Goal: Obtain resource: Download file/media

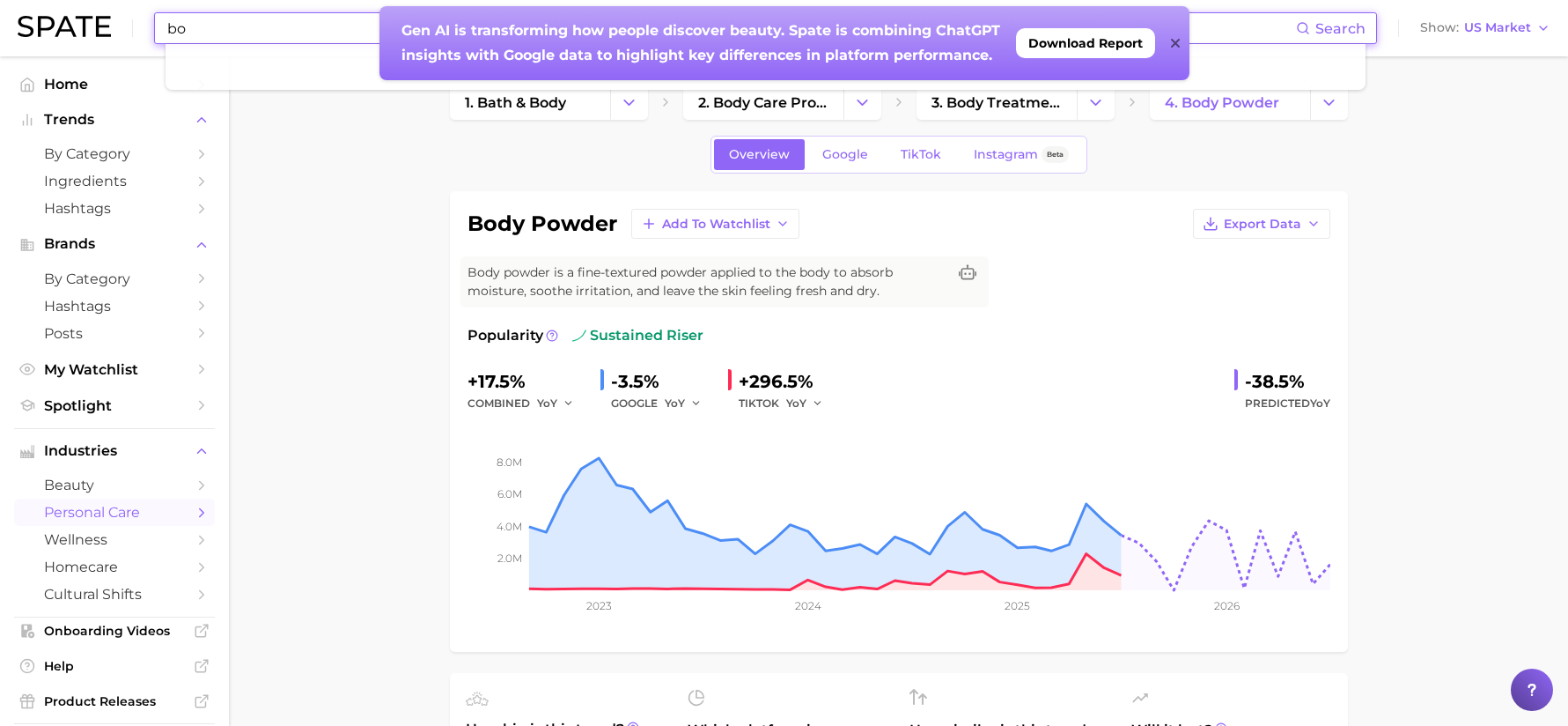
type input "b"
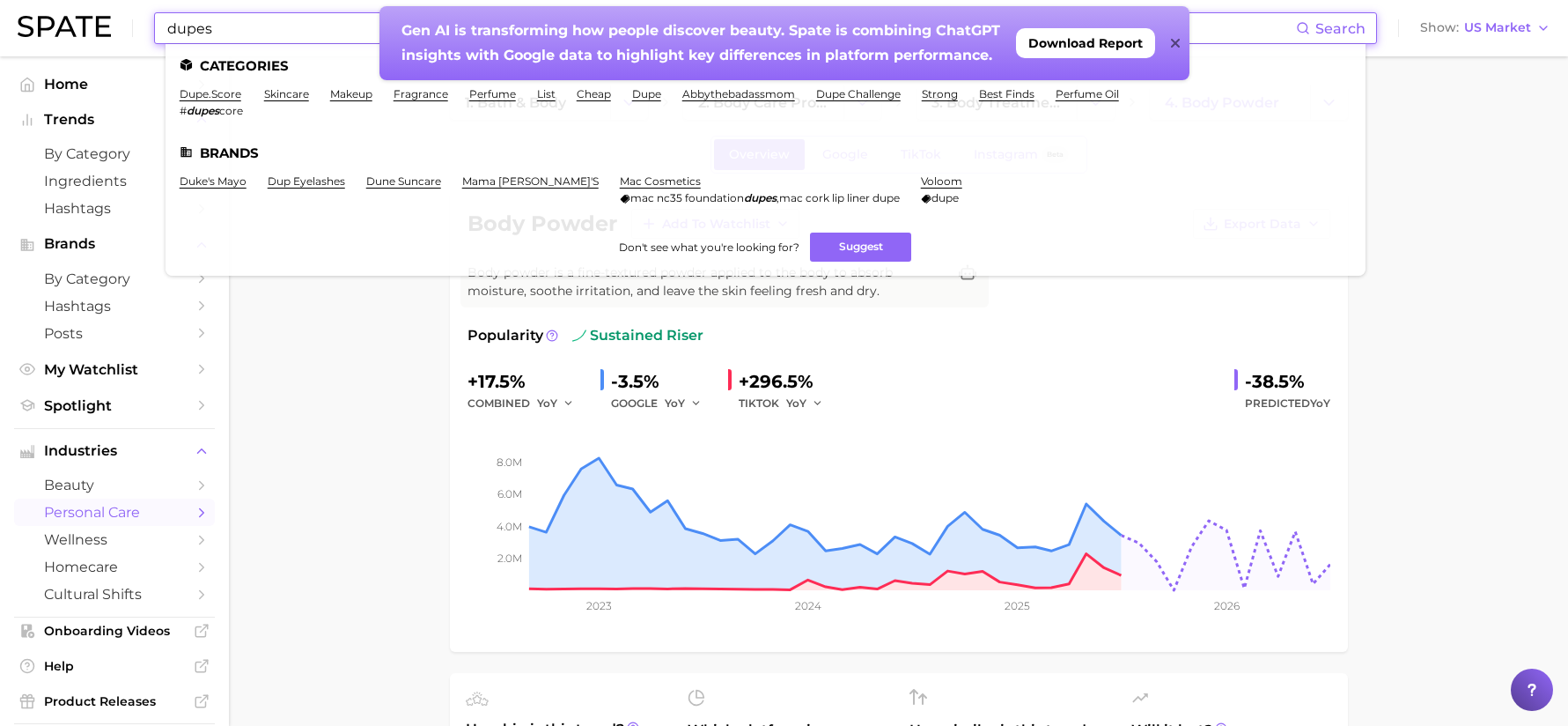
type input "dupes"
click at [1171, 39] on icon at bounding box center [1175, 43] width 9 height 14
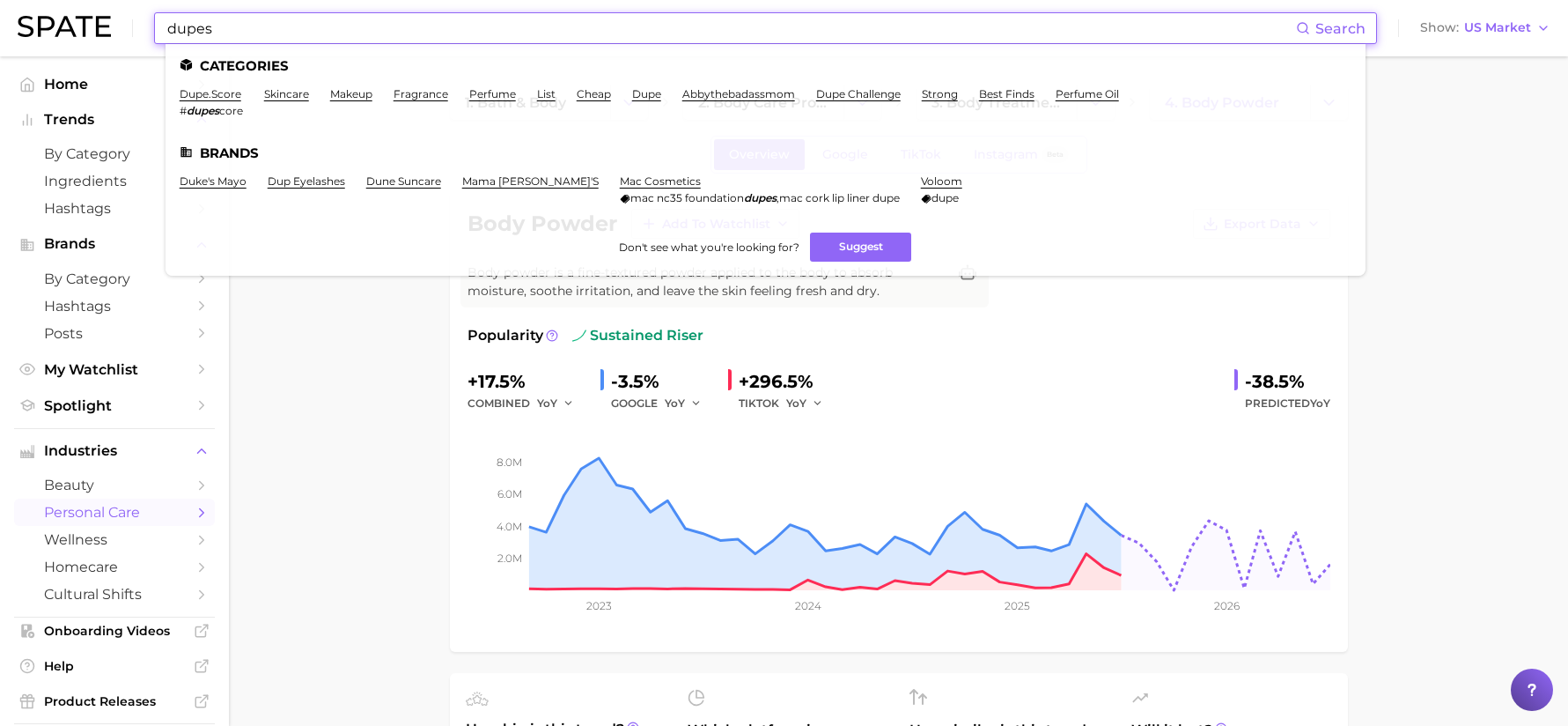
click at [211, 34] on input "dupes" at bounding box center [731, 28] width 1130 height 30
click at [419, 95] on link "fragrance" at bounding box center [421, 93] width 54 height 13
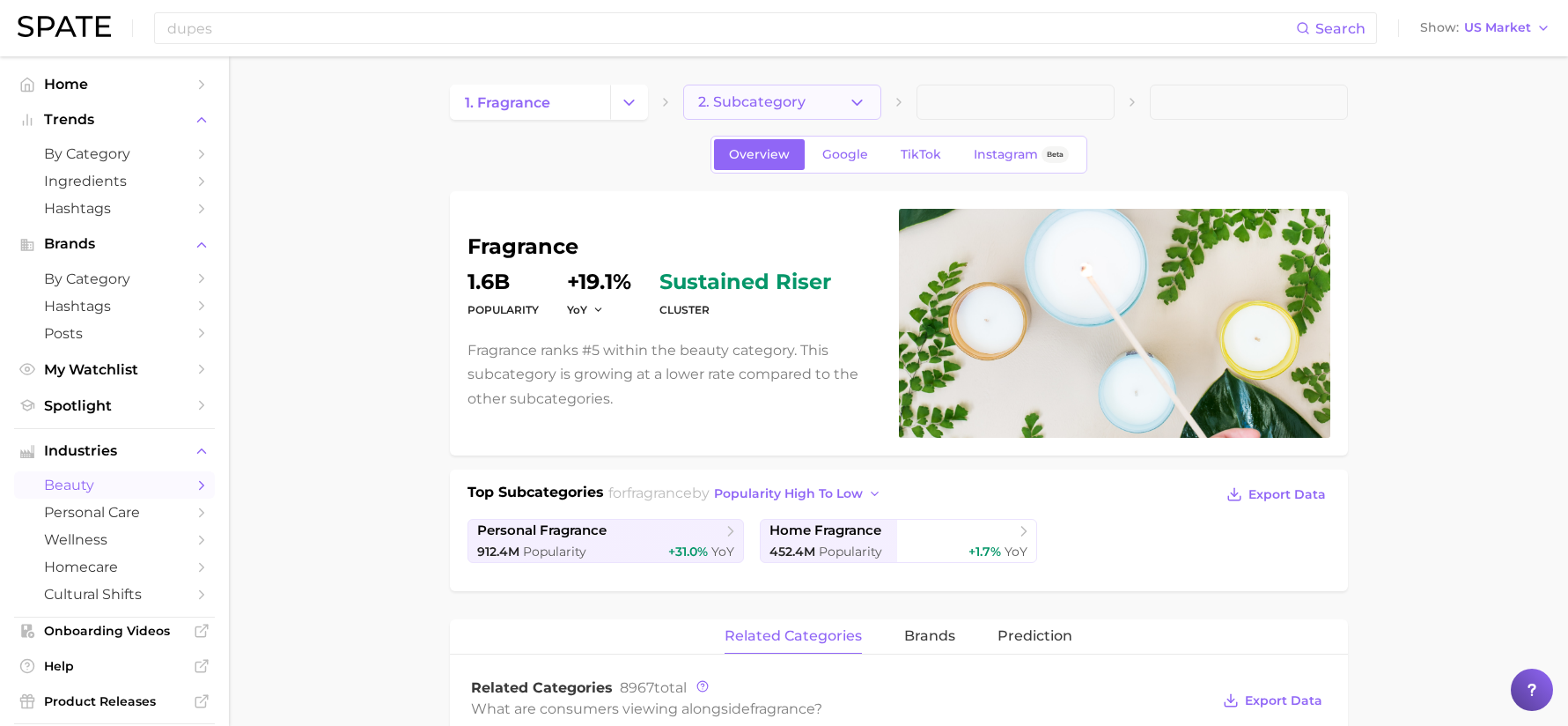
click at [863, 115] on button "2. Subcategory" at bounding box center [782, 102] width 198 height 36
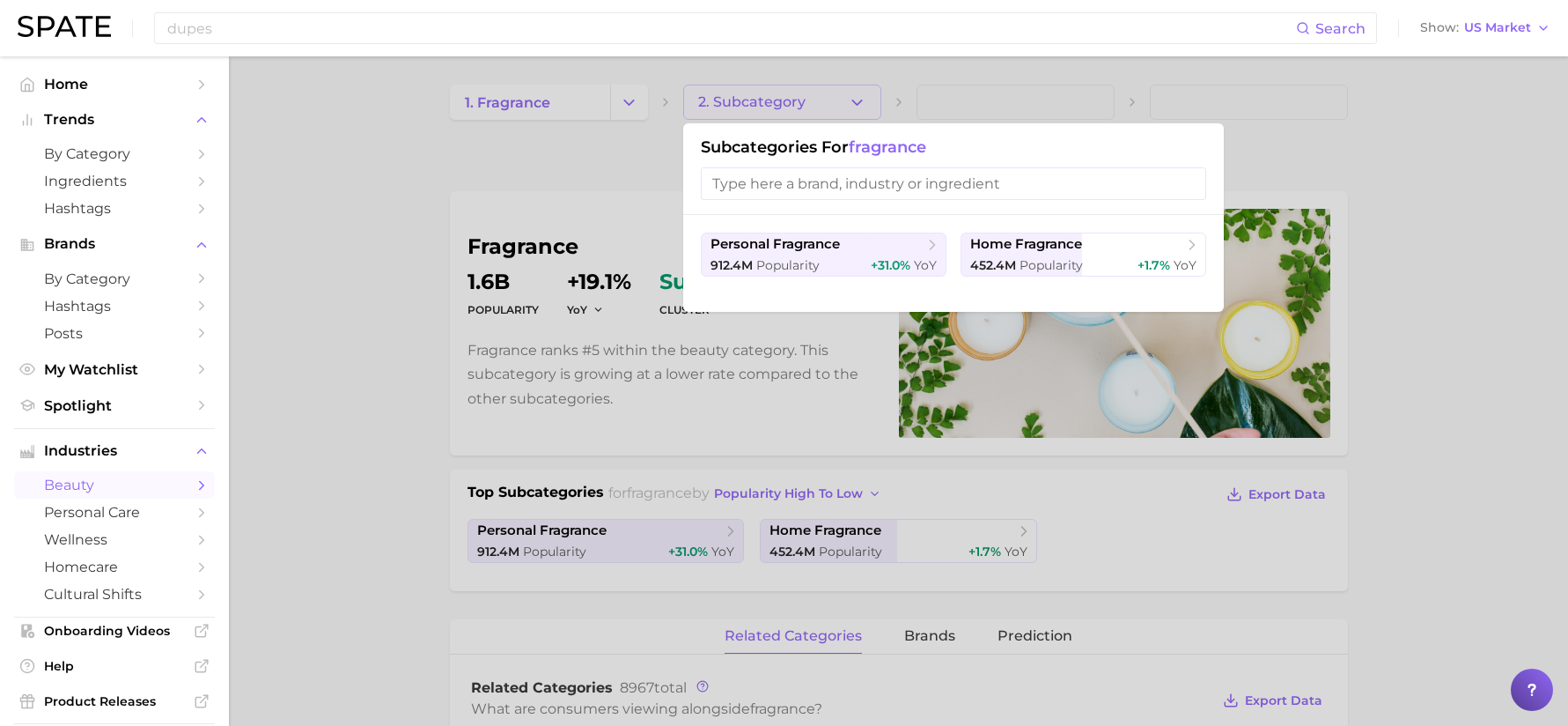
click at [453, 48] on div "dupes Search Show US Market" at bounding box center [784, 28] width 1533 height 56
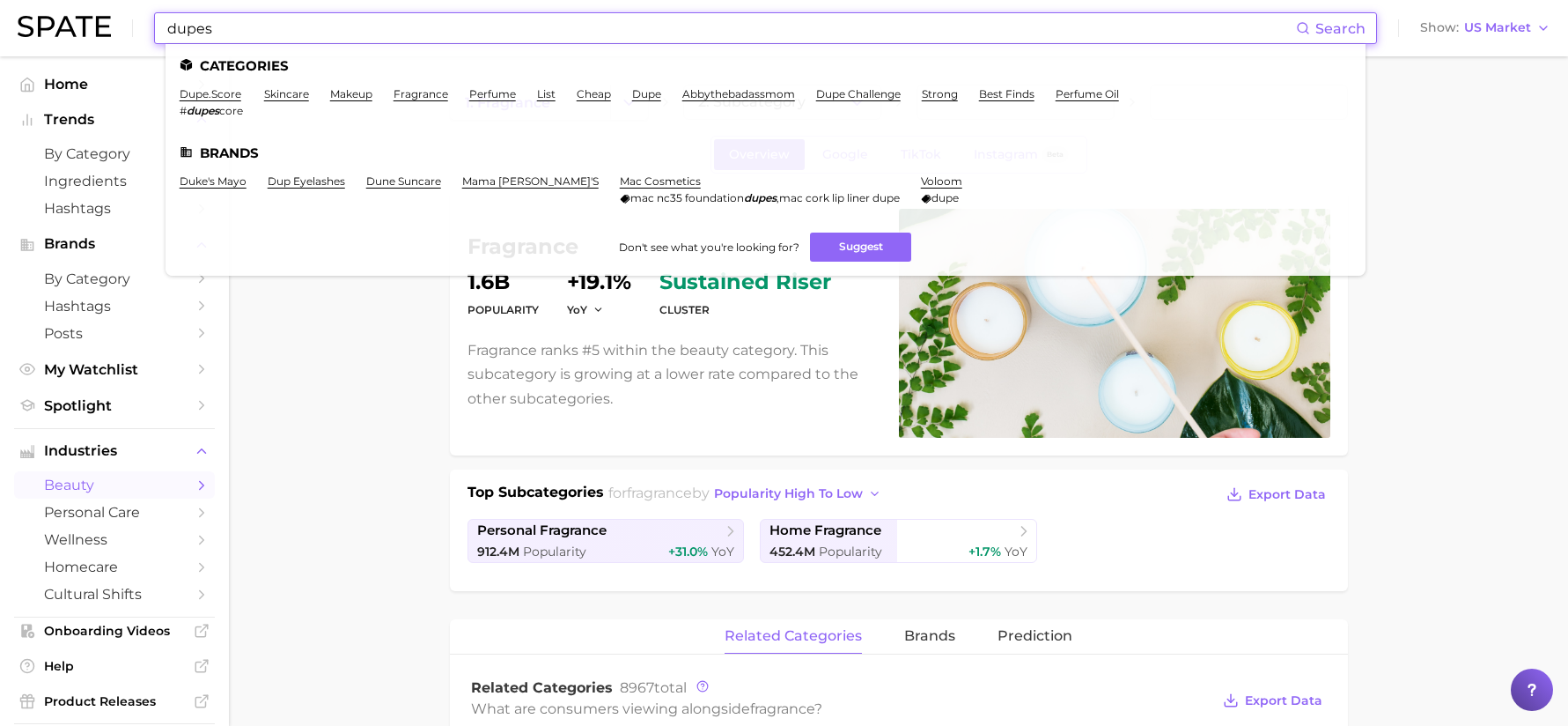
click at [443, 32] on input "dupes" at bounding box center [731, 28] width 1130 height 30
drag, startPoint x: 452, startPoint y: 23, endPoint x: 134, endPoint y: 25, distance: 318.0
click at [134, 25] on div "dupes Search Categories dupe.score # dupes core skincare makeup fragrance perfu…" at bounding box center [784, 28] width 1533 height 56
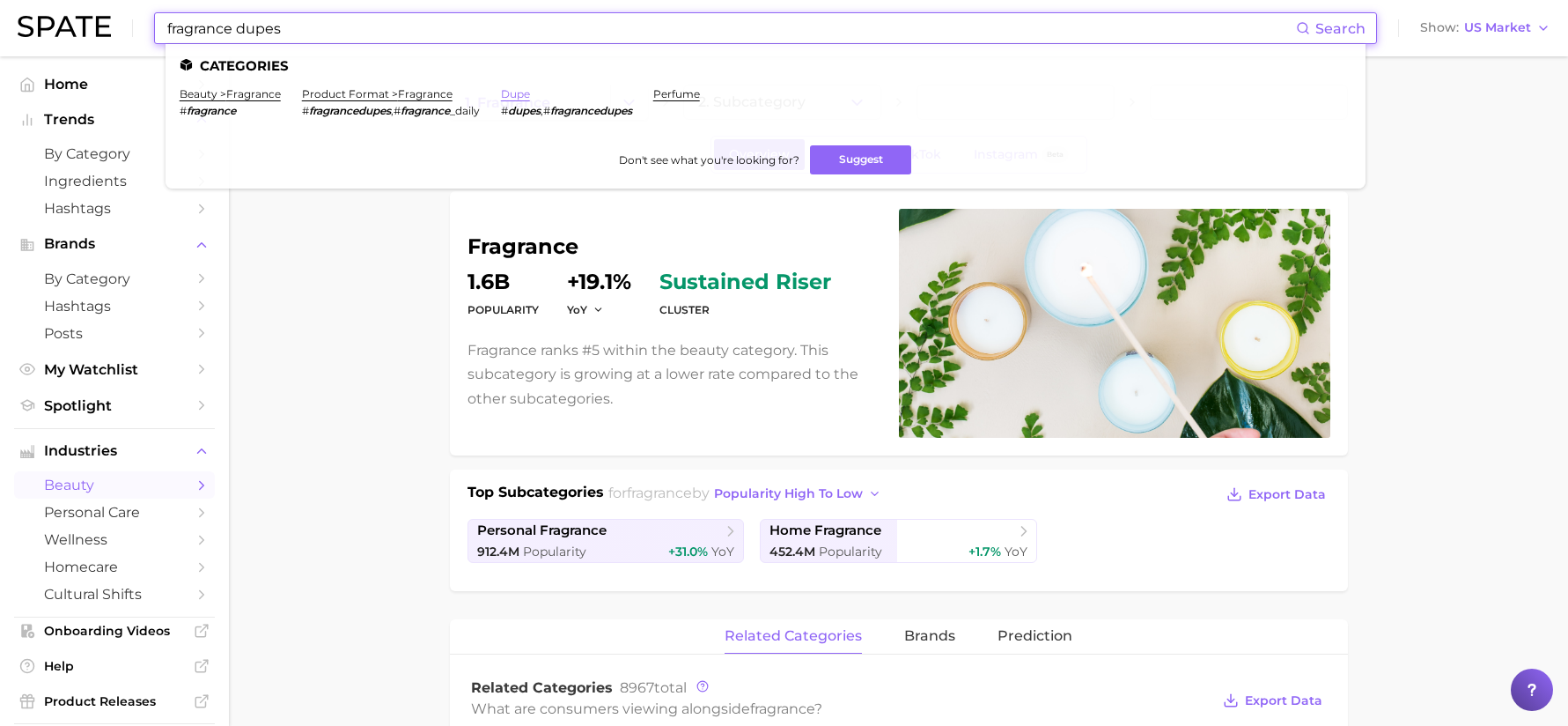
type input "fragrance dupes"
click at [518, 95] on link "dupe" at bounding box center [515, 93] width 29 height 13
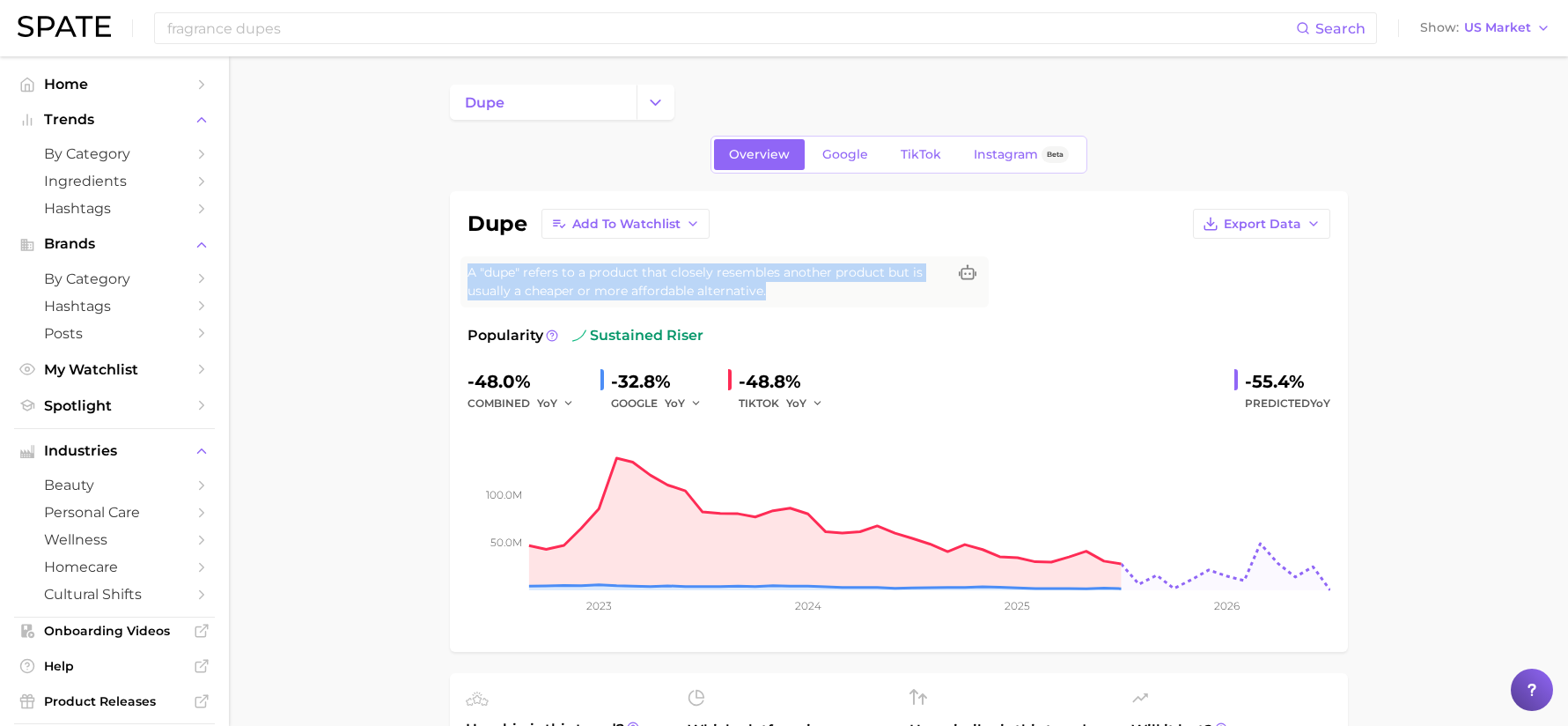
drag, startPoint x: 765, startPoint y: 291, endPoint x: 431, endPoint y: 258, distance: 335.6
copy span "A "dupe" refers to a product that closely resembles another product but is usua…"
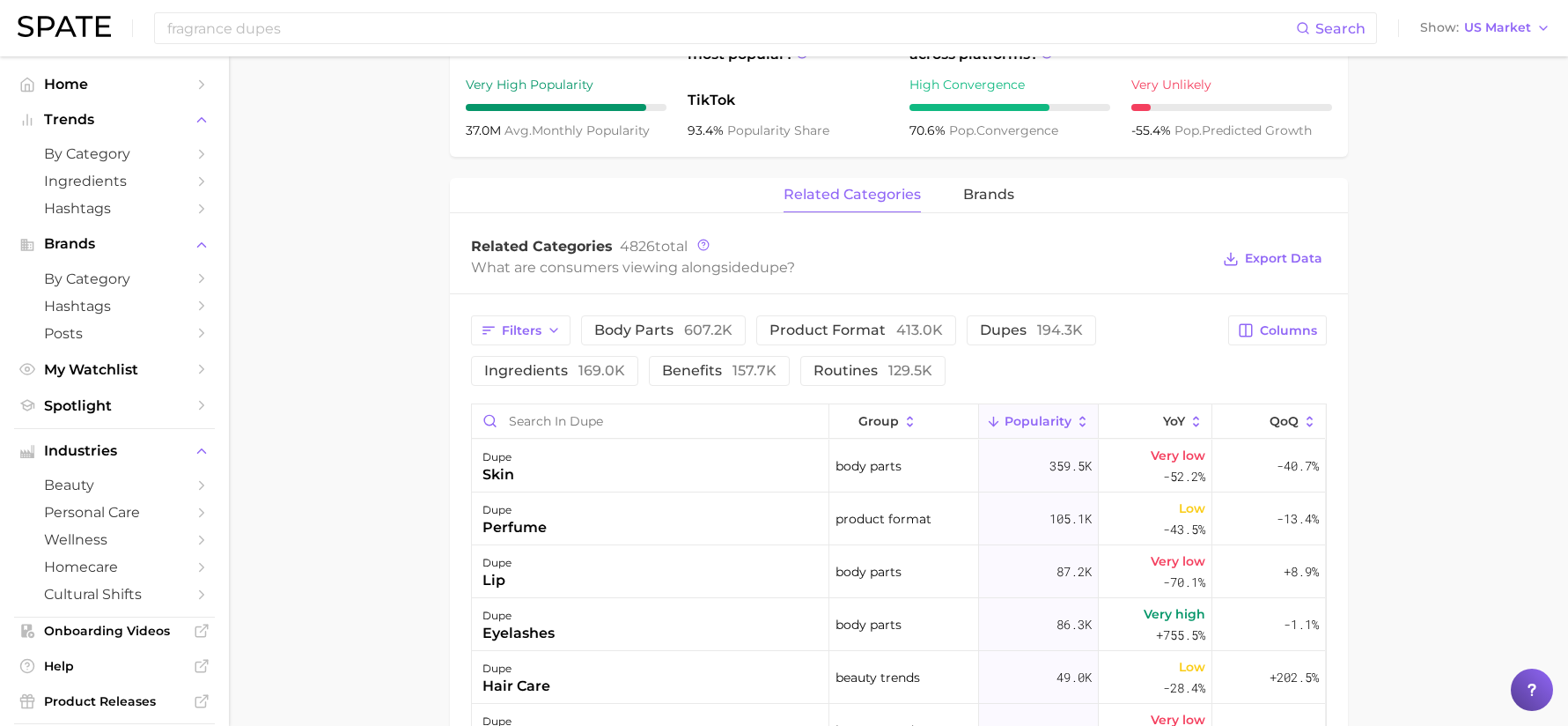
scroll to position [705, 0]
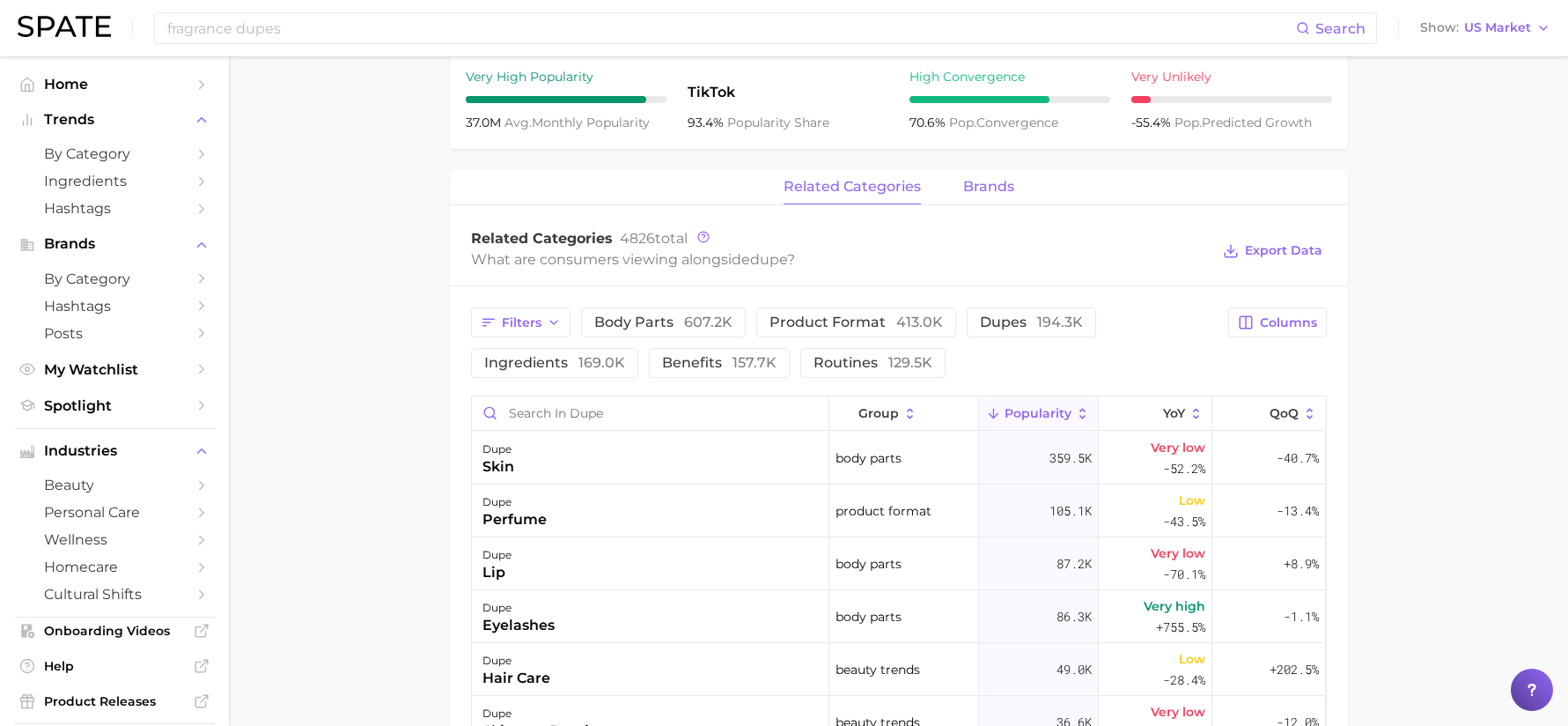
click at [991, 188] on span "brands" at bounding box center [989, 187] width 51 height 16
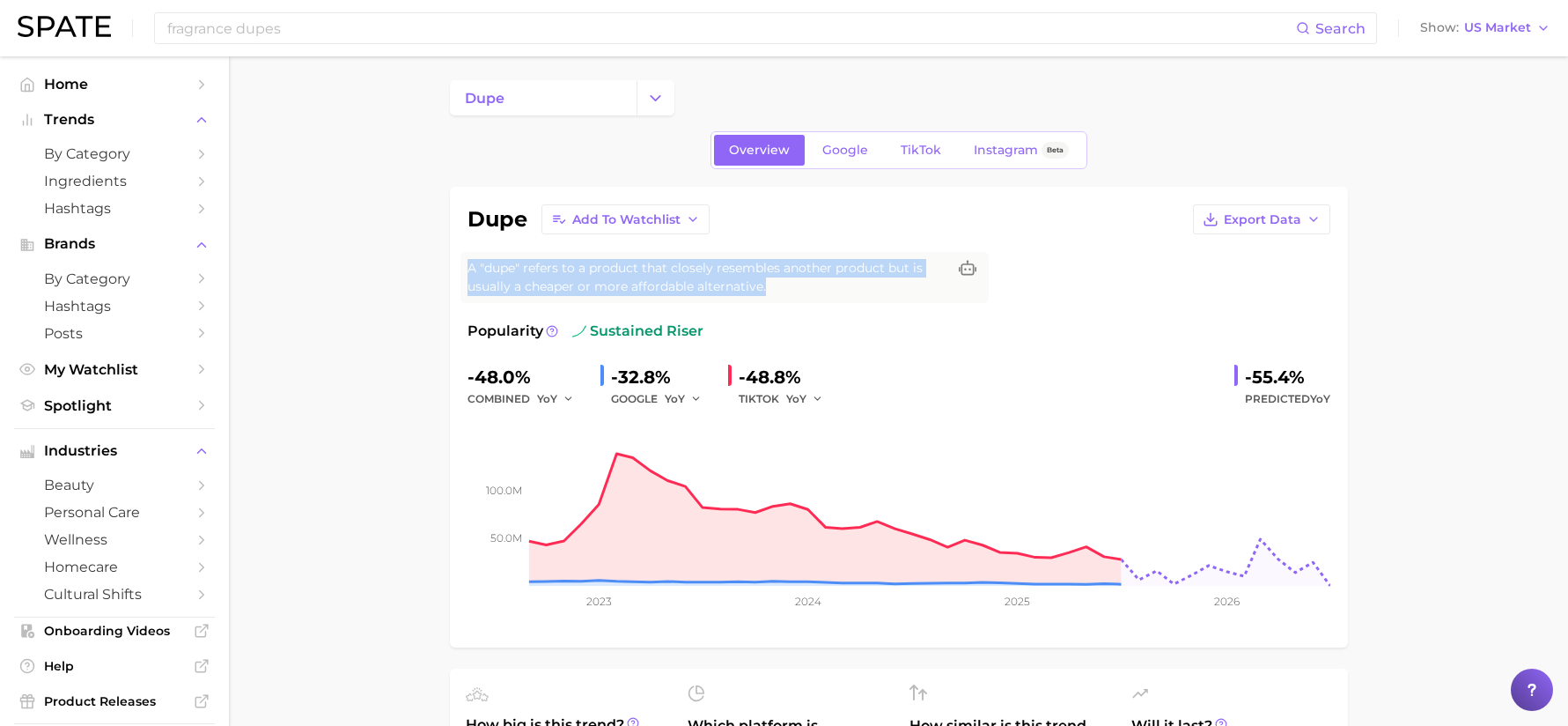
scroll to position [0, 0]
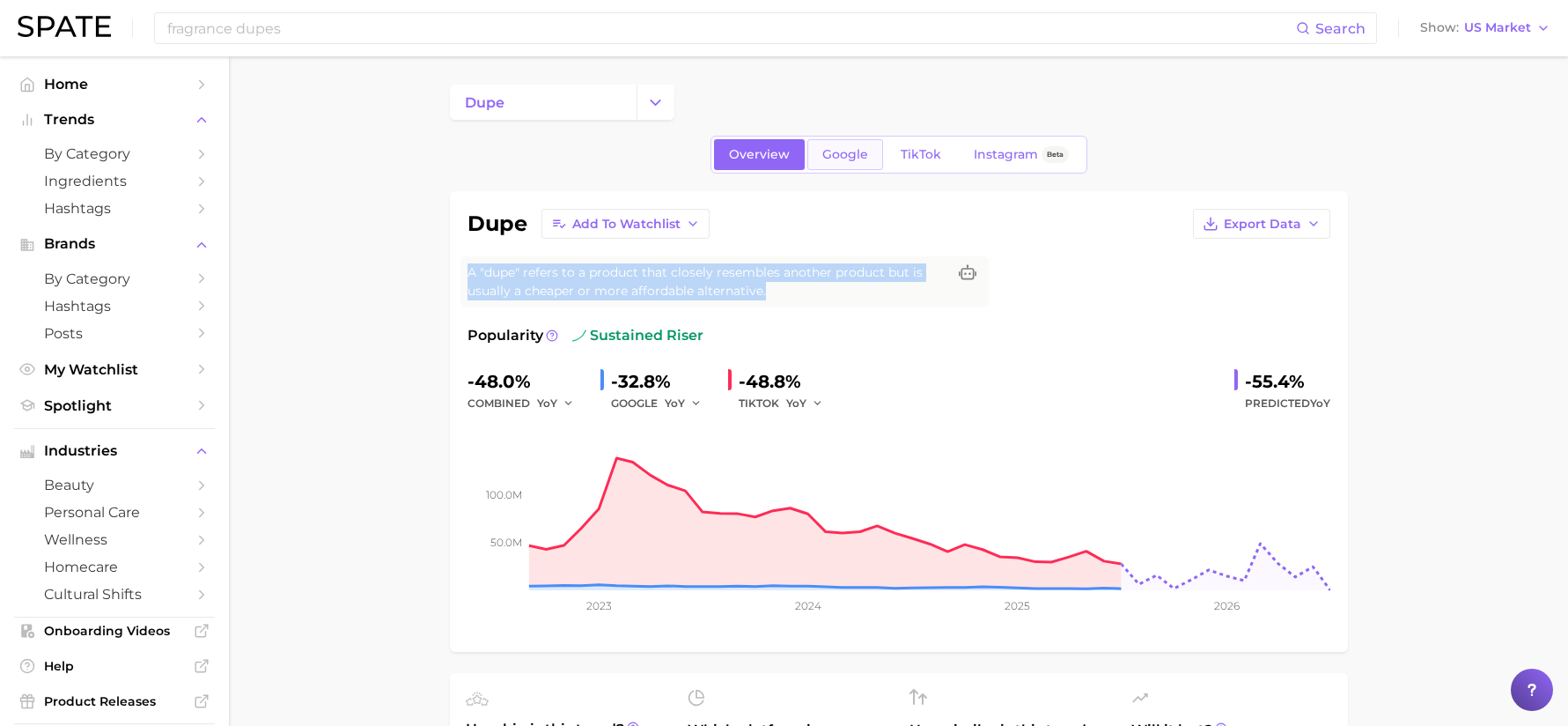
click at [856, 161] on span "Google" at bounding box center [845, 155] width 46 height 15
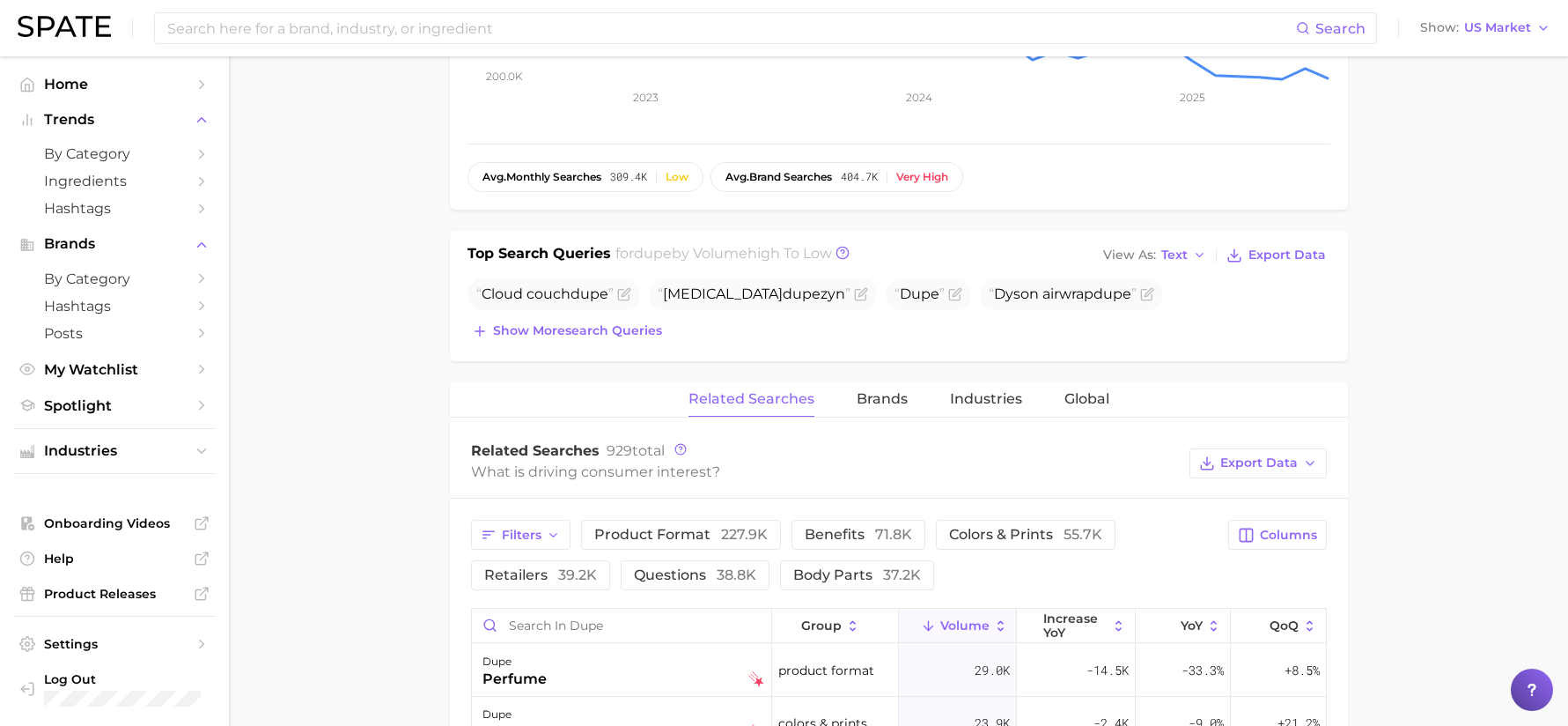
scroll to position [529, 0]
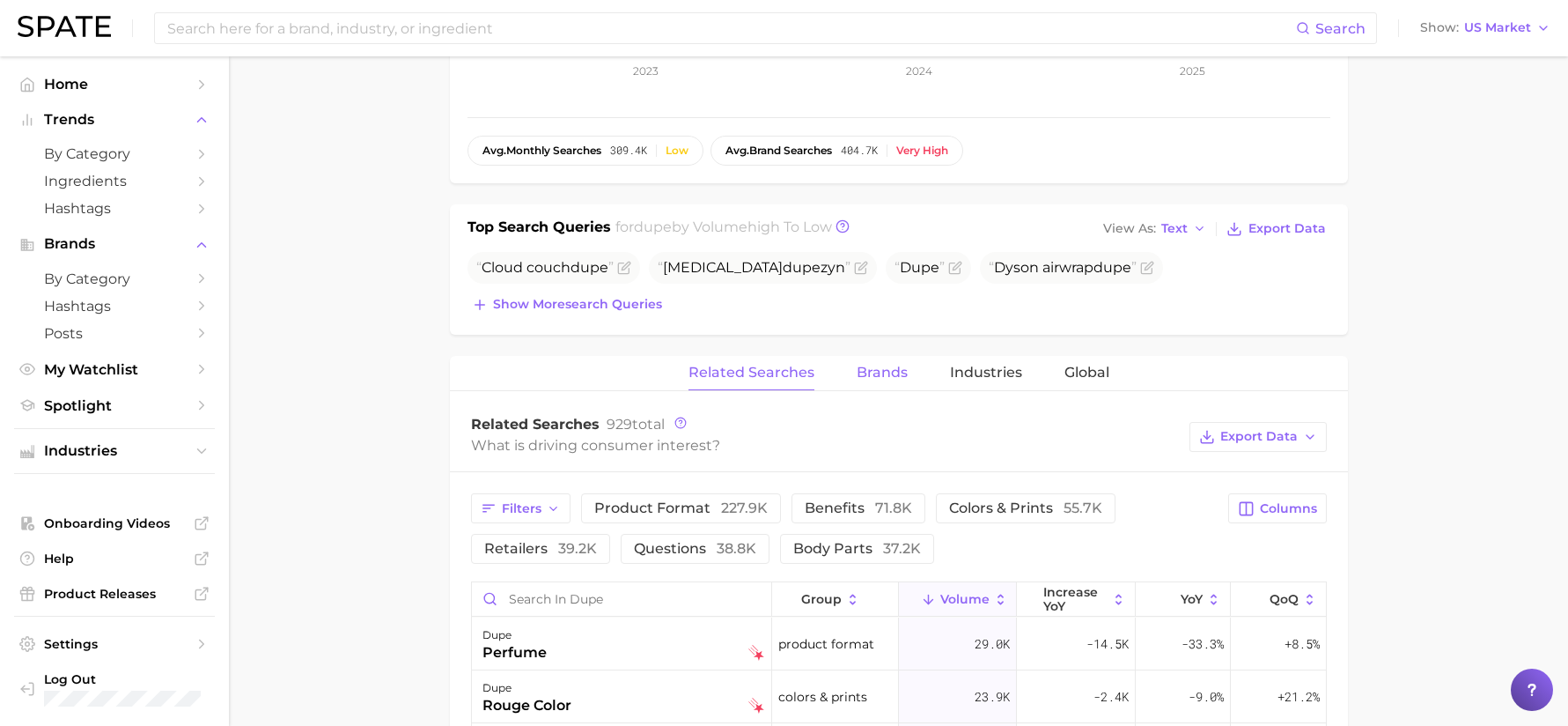
click at [886, 378] on span "Brands" at bounding box center [882, 372] width 51 height 16
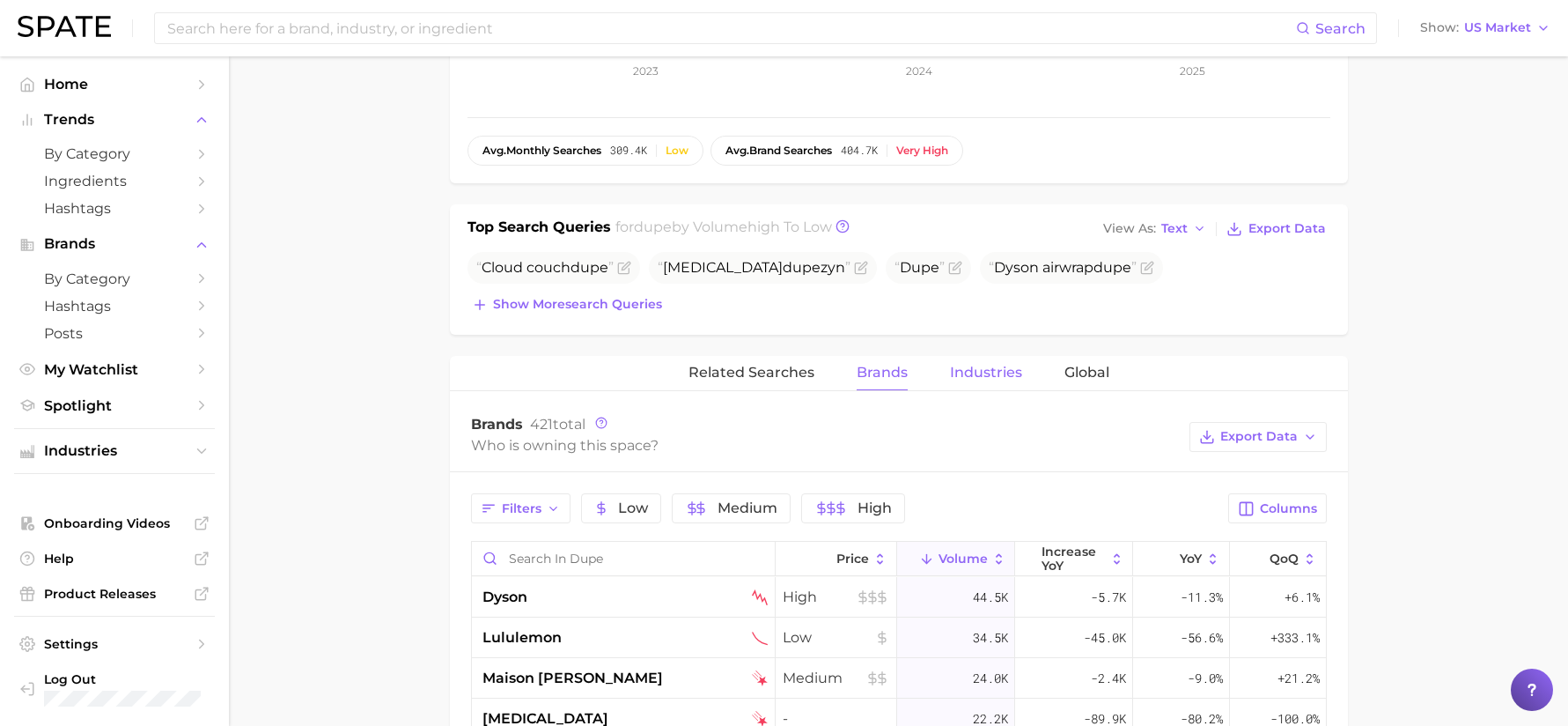
click at [984, 374] on span "Industries" at bounding box center [986, 372] width 72 height 16
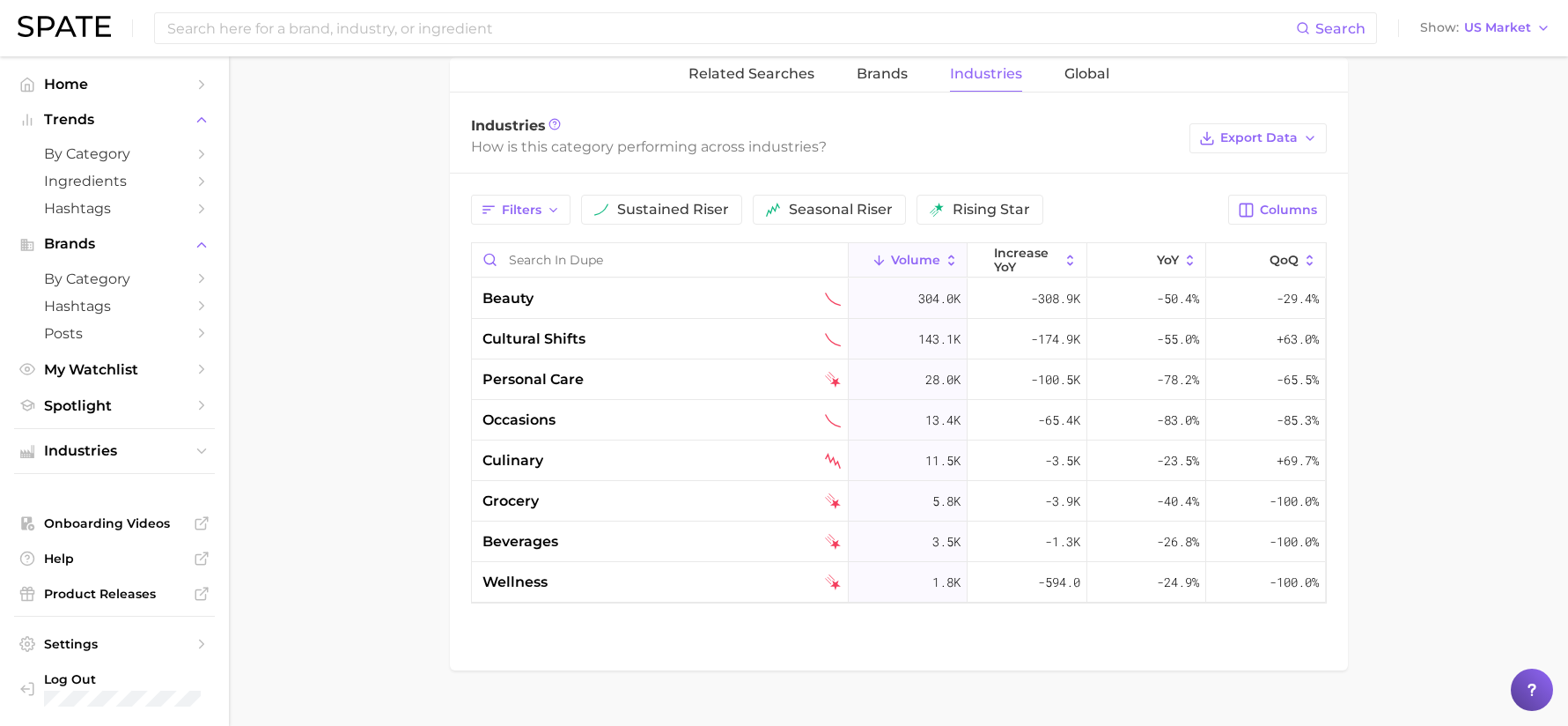
scroll to position [860, 0]
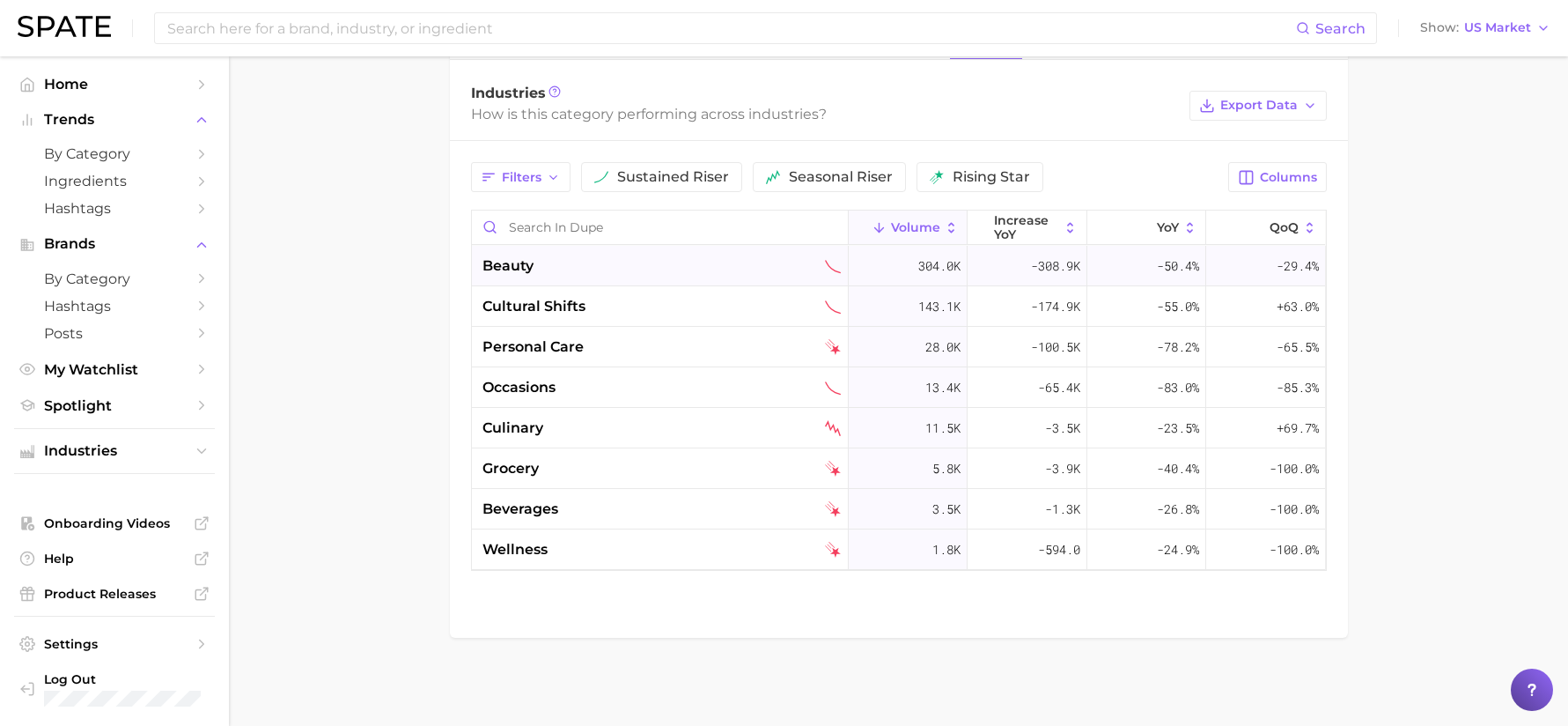
click at [528, 259] on span "beauty" at bounding box center [508, 265] width 51 height 21
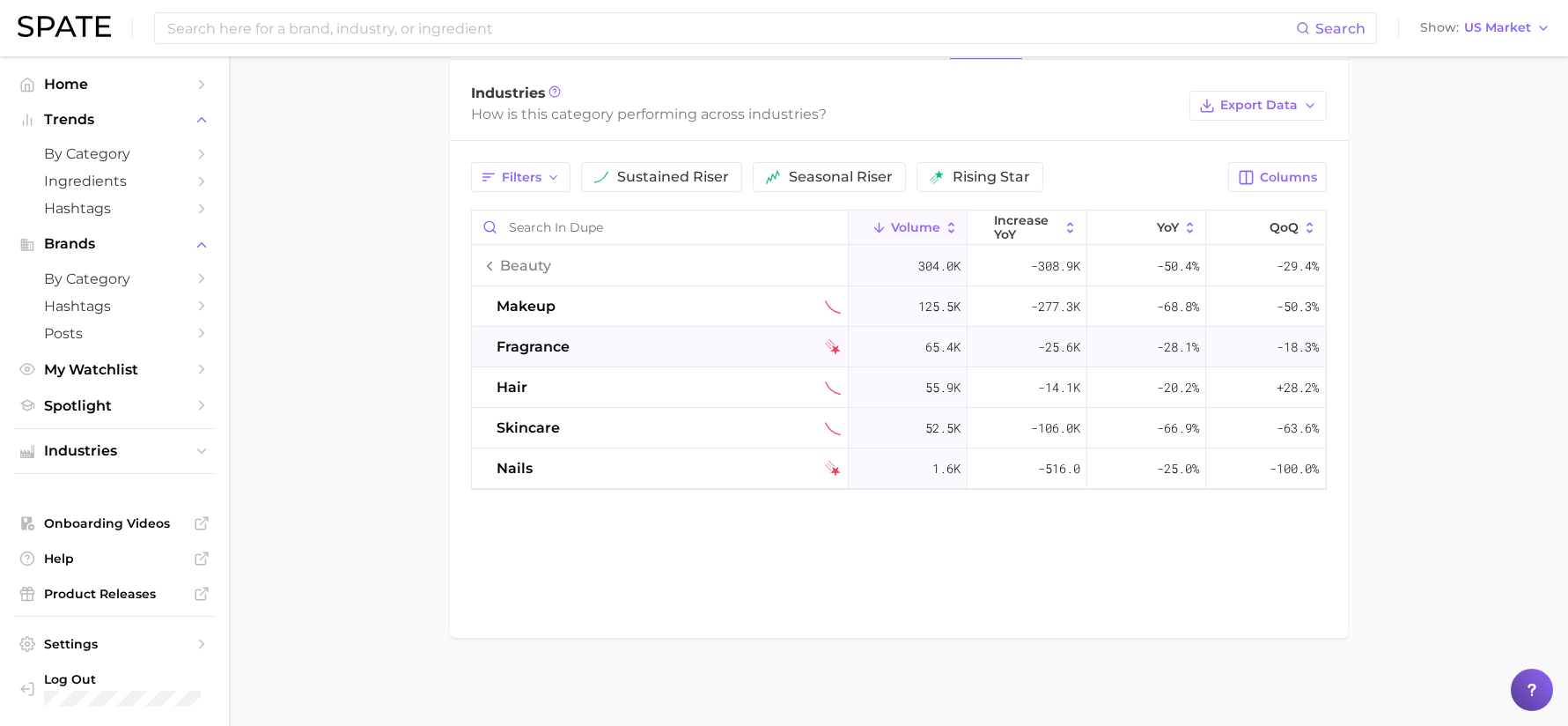
click at [521, 333] on div "fragrance" at bounding box center [660, 347] width 377 height 41
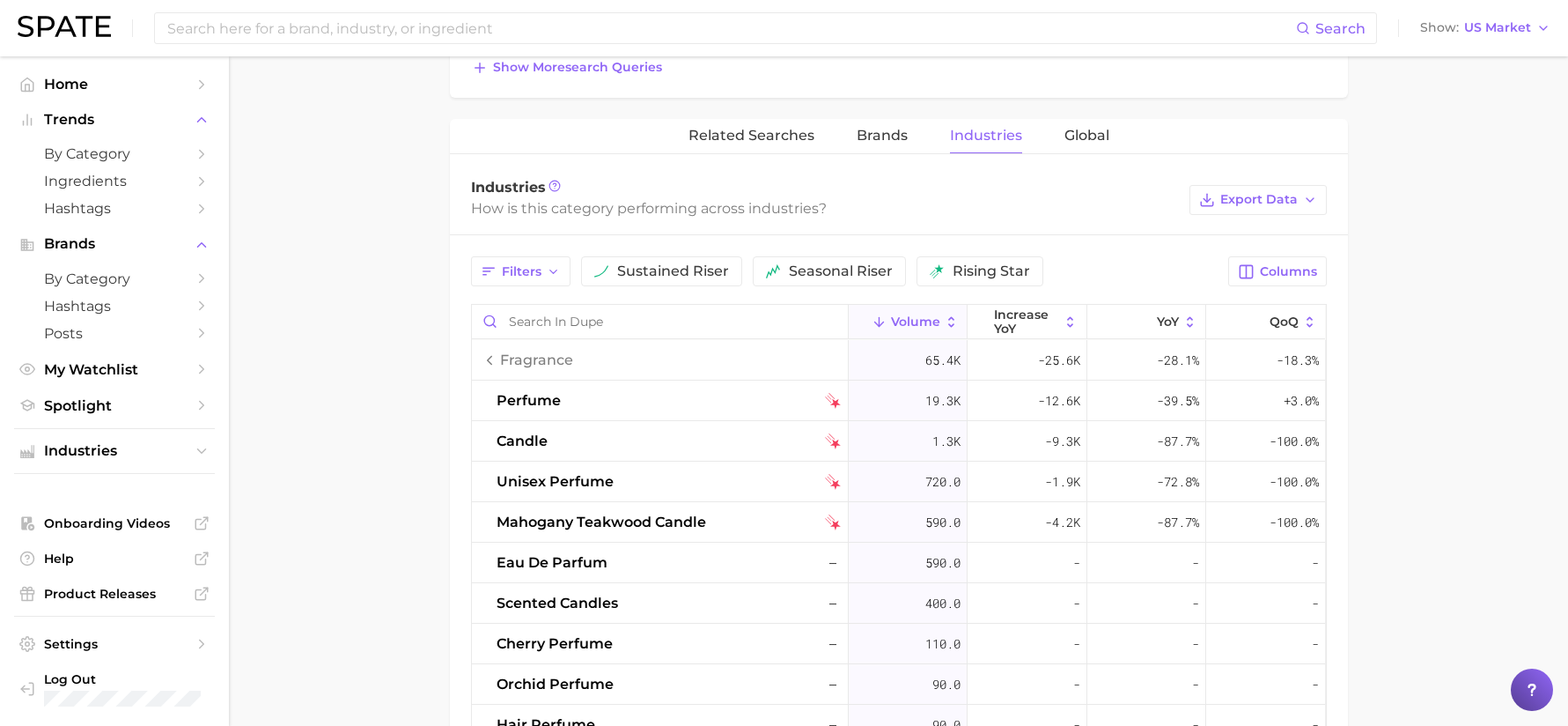
scroll to position [793, 0]
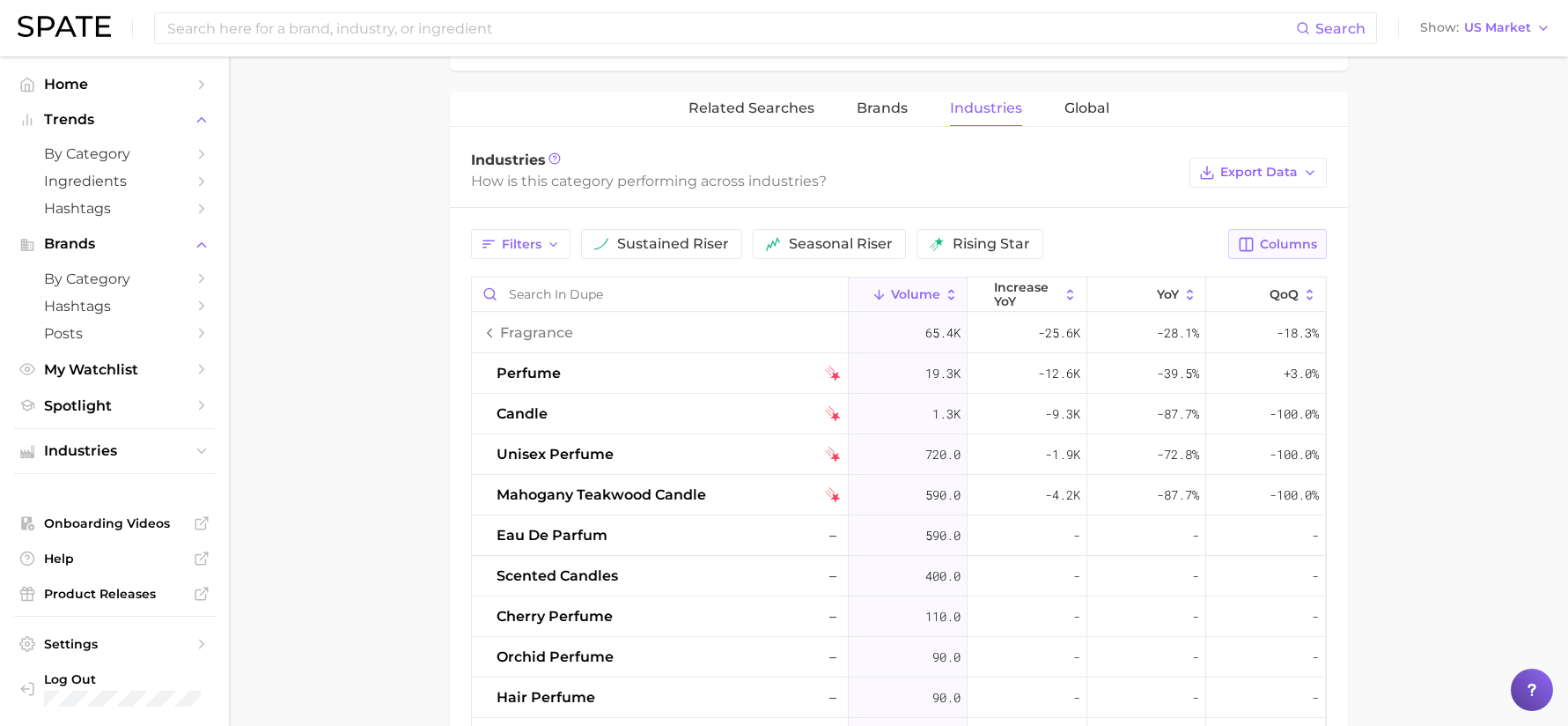
click at [1296, 237] on span "Columns" at bounding box center [1289, 244] width 57 height 15
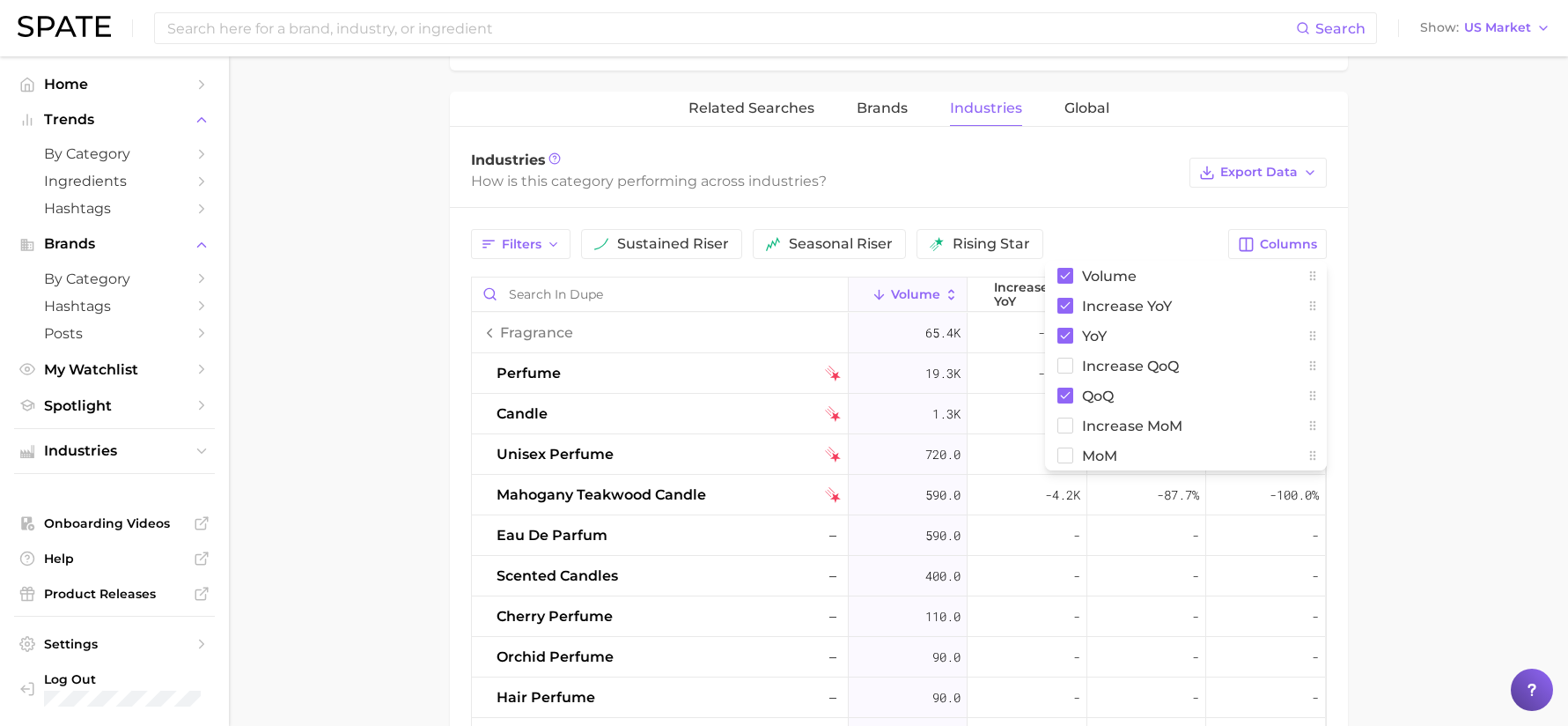
click at [1399, 213] on main "dupe Overview Google TikTok Instagram Beta dupe Add to Watchlist Export Data A …" at bounding box center [898, 187] width 1339 height 1848
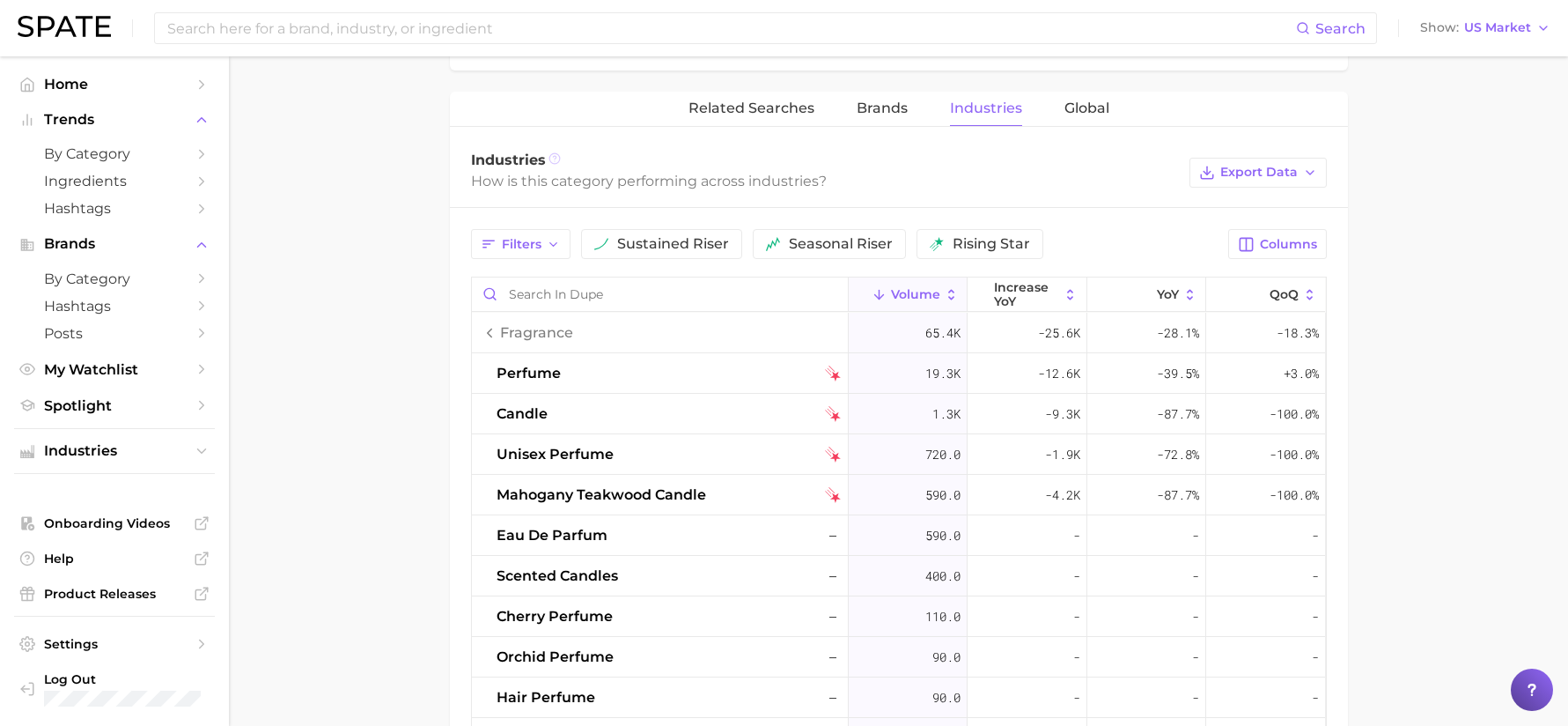
click at [555, 159] on icon at bounding box center [554, 158] width 12 height 12
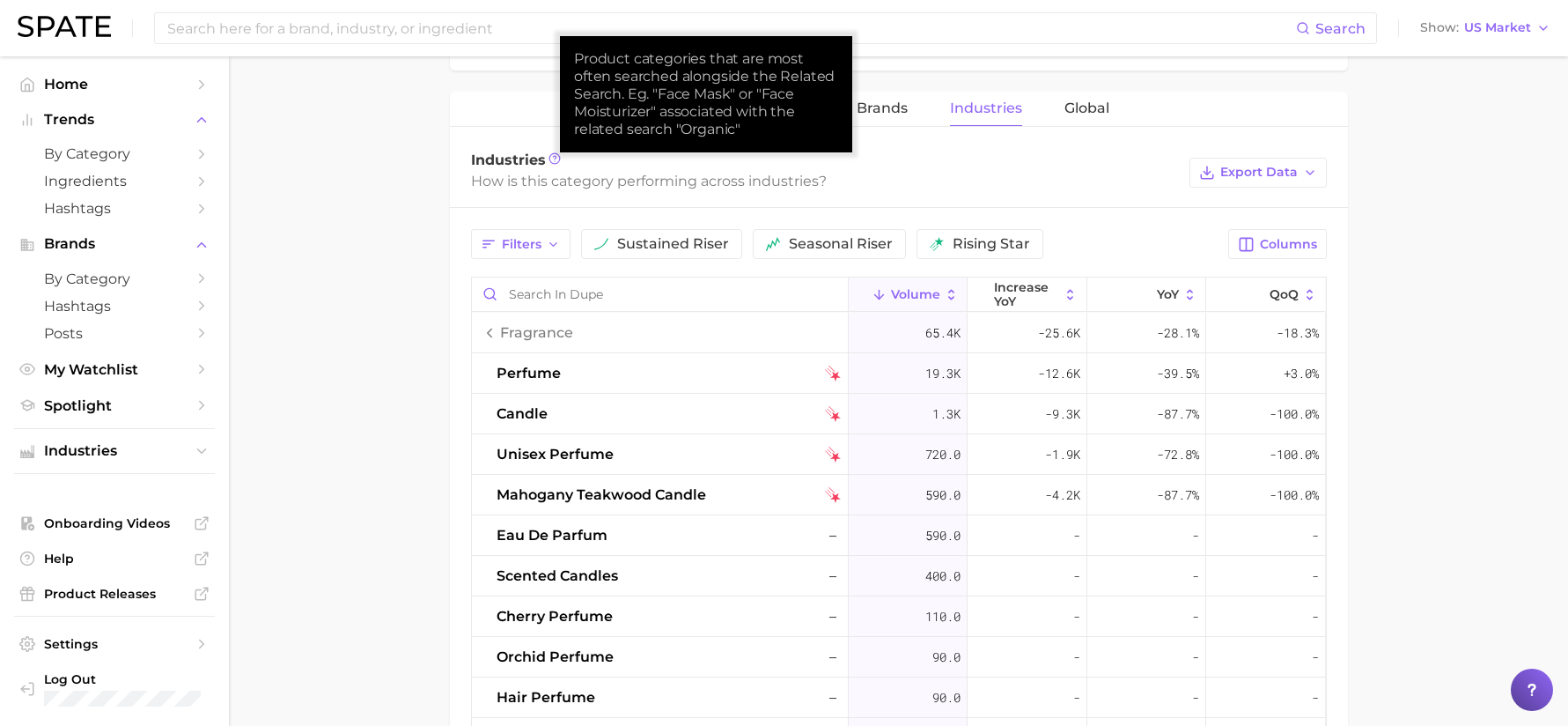
click at [387, 209] on main "dupe Overview Google TikTok Instagram Beta dupe Add to Watchlist Export Data A …" at bounding box center [898, 187] width 1339 height 1848
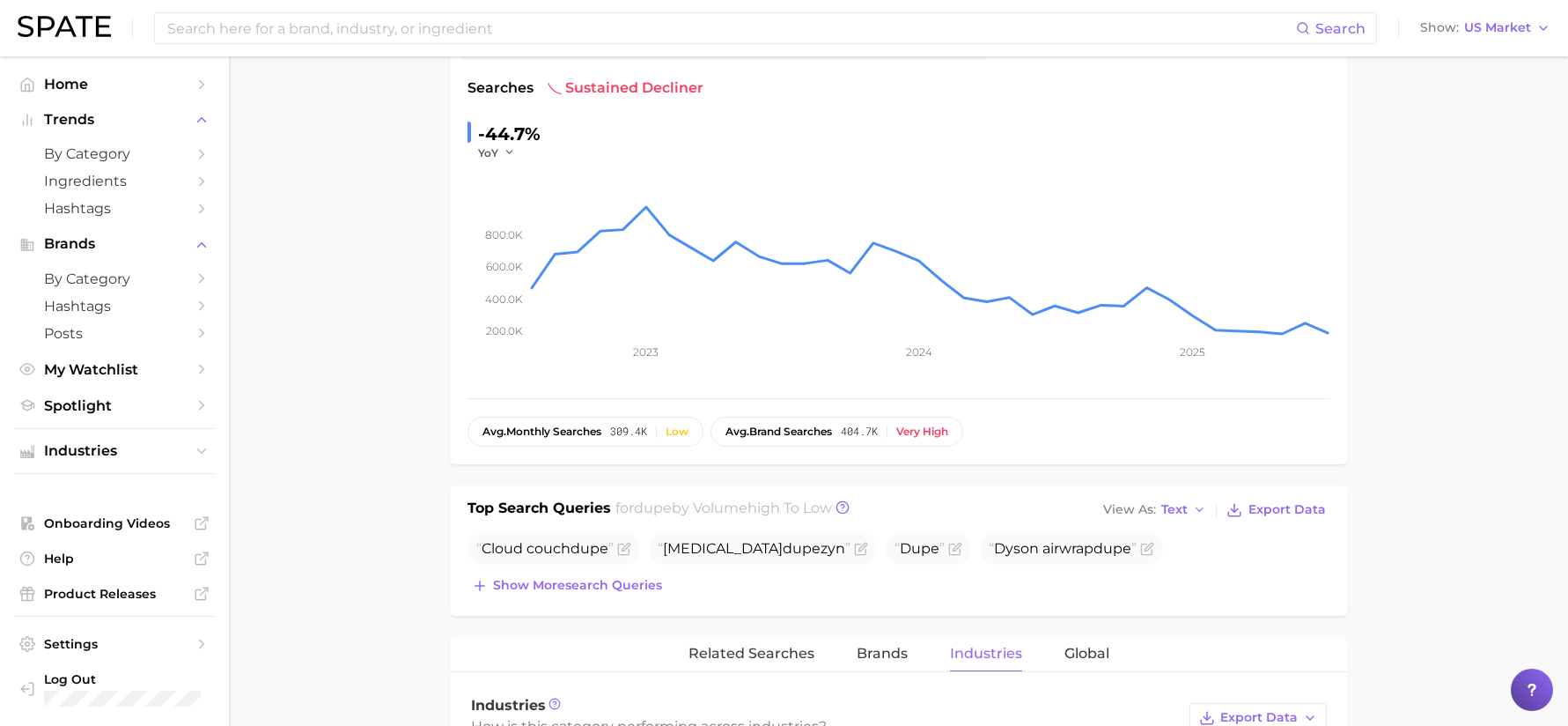
scroll to position [0, 0]
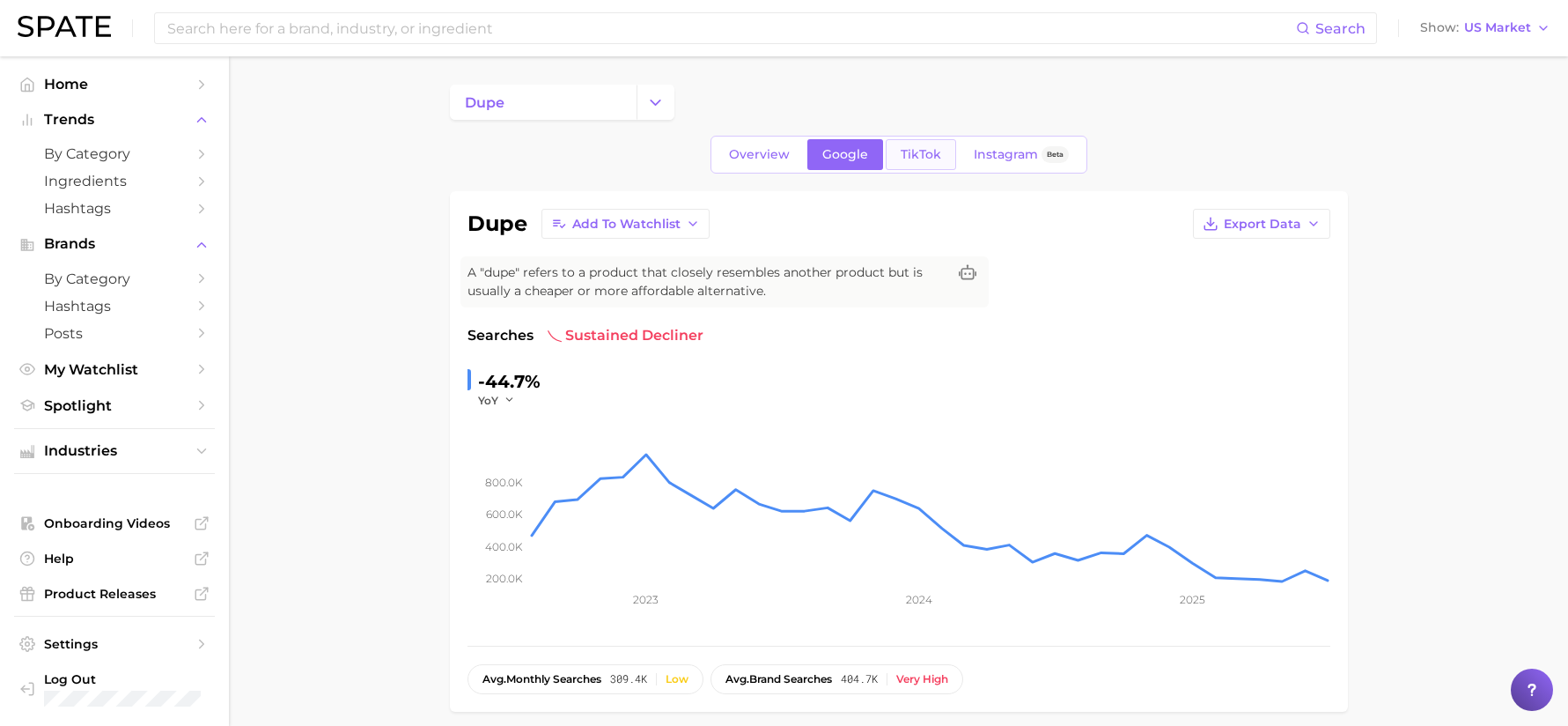
click at [921, 148] on span "TikTok" at bounding box center [921, 155] width 41 height 15
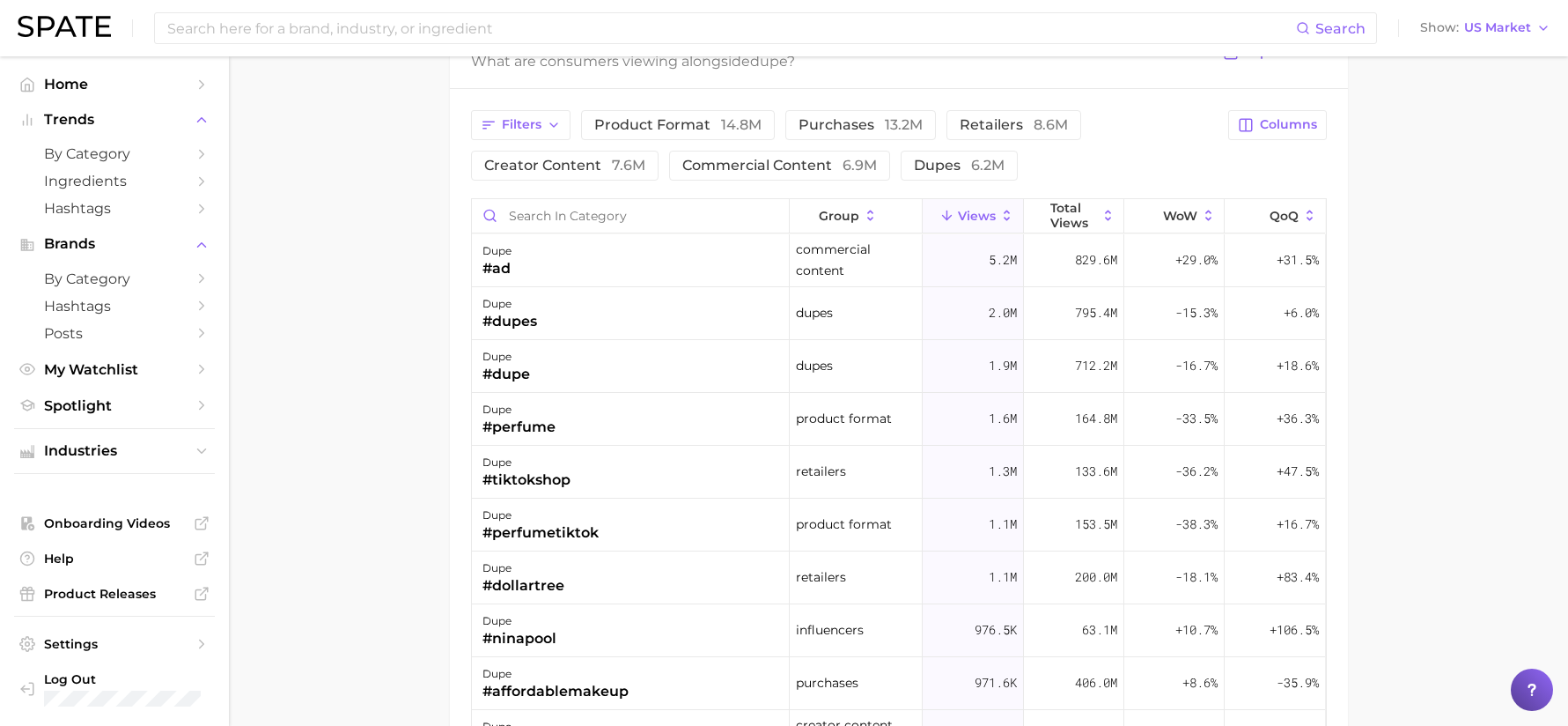
scroll to position [1409, 0]
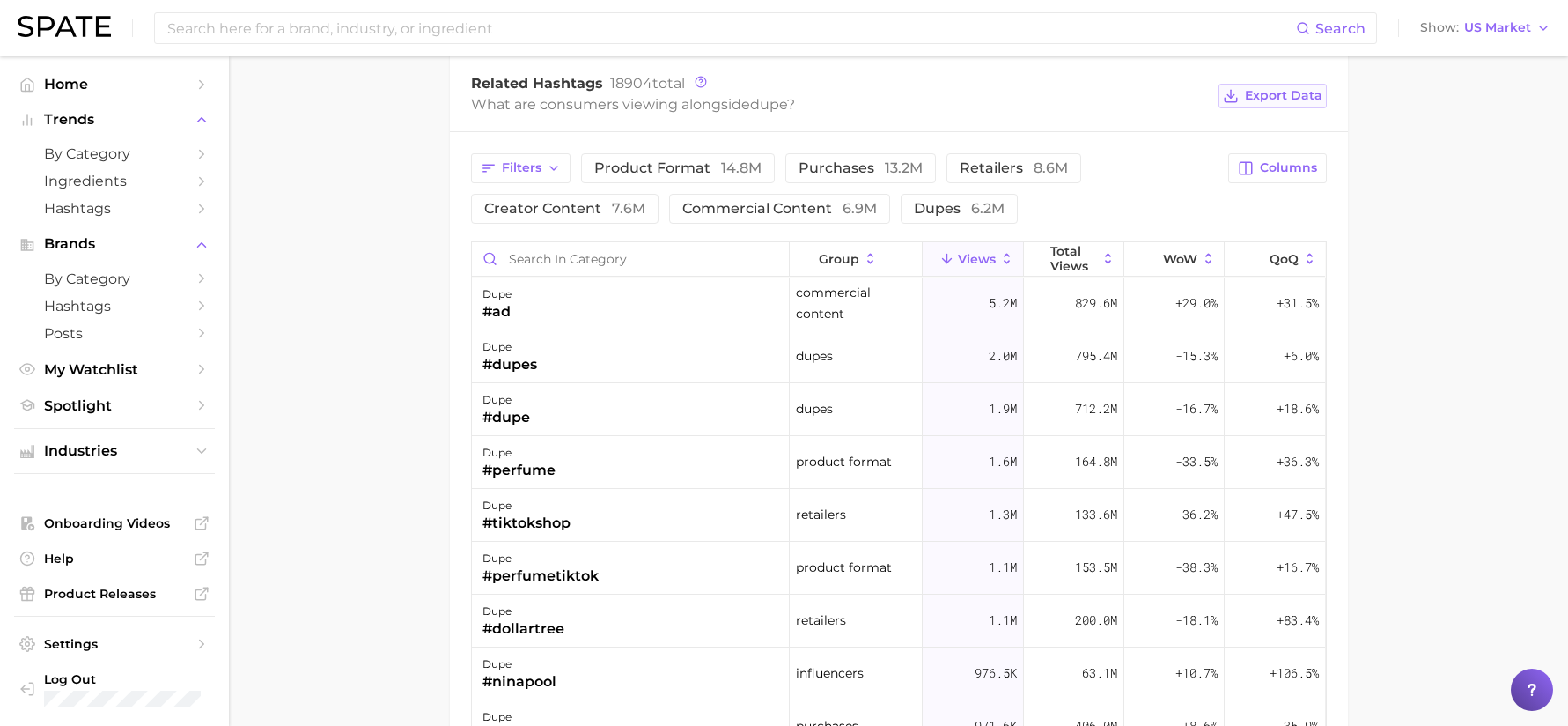
click at [1288, 101] on span "Export Data" at bounding box center [1284, 95] width 77 height 15
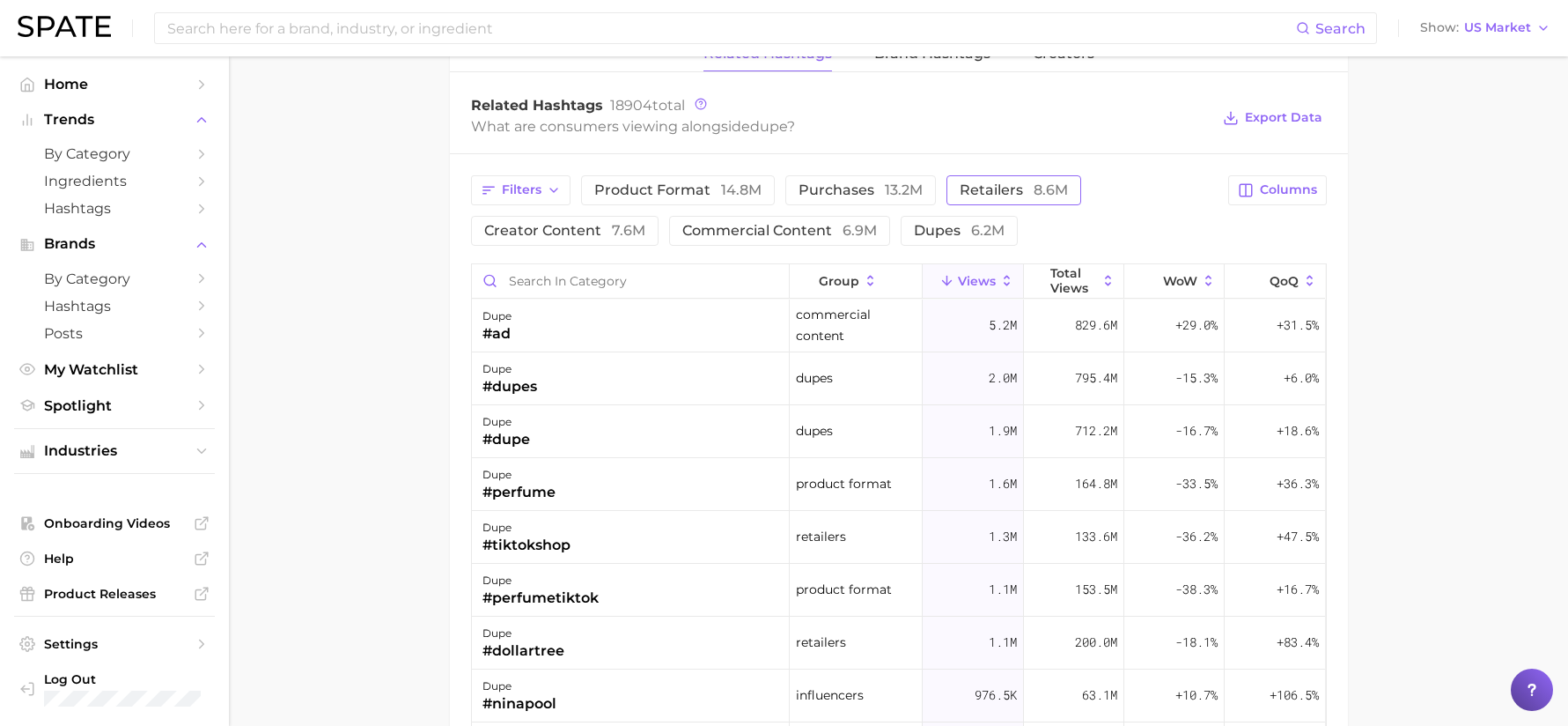
scroll to position [1321, 0]
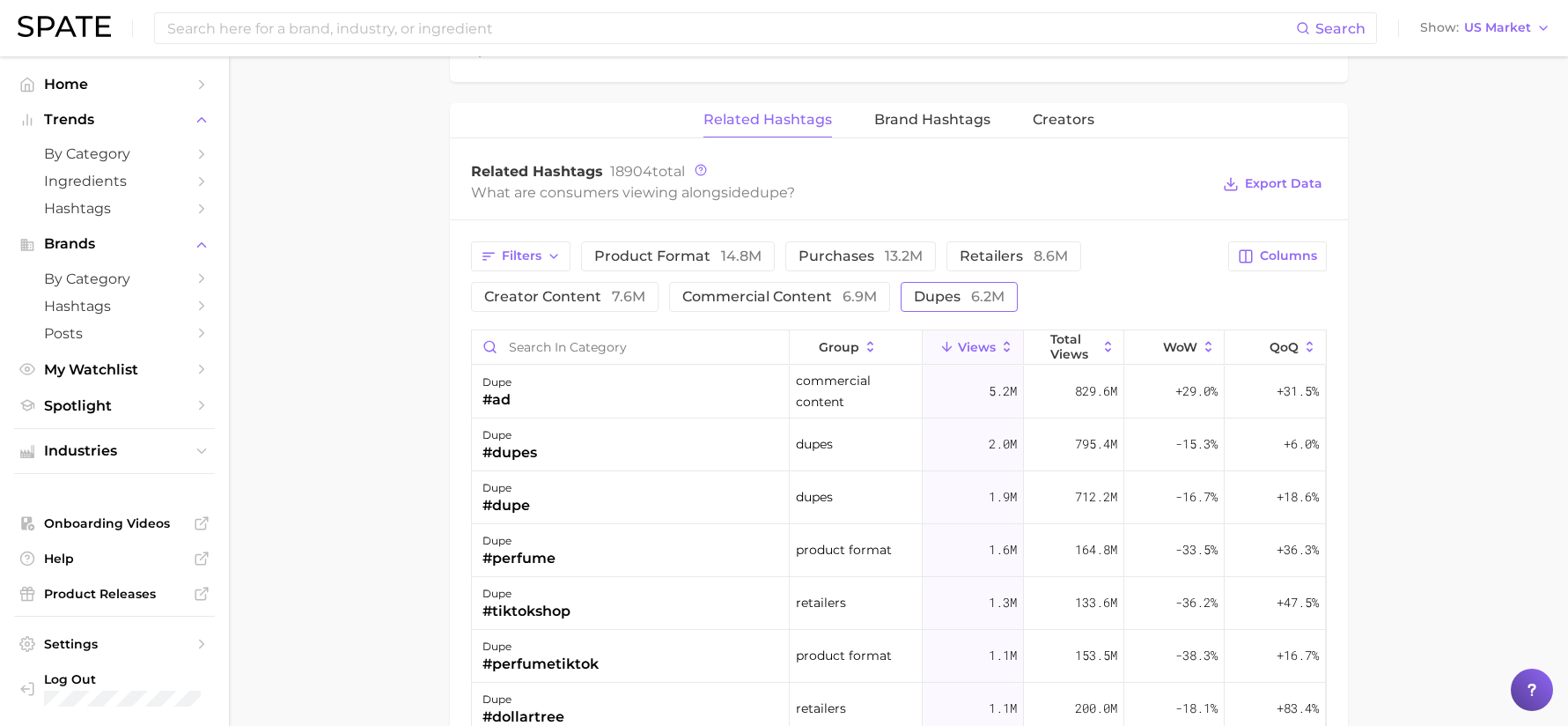
click at [929, 301] on span "dupes 6.2m" at bounding box center [959, 297] width 91 height 14
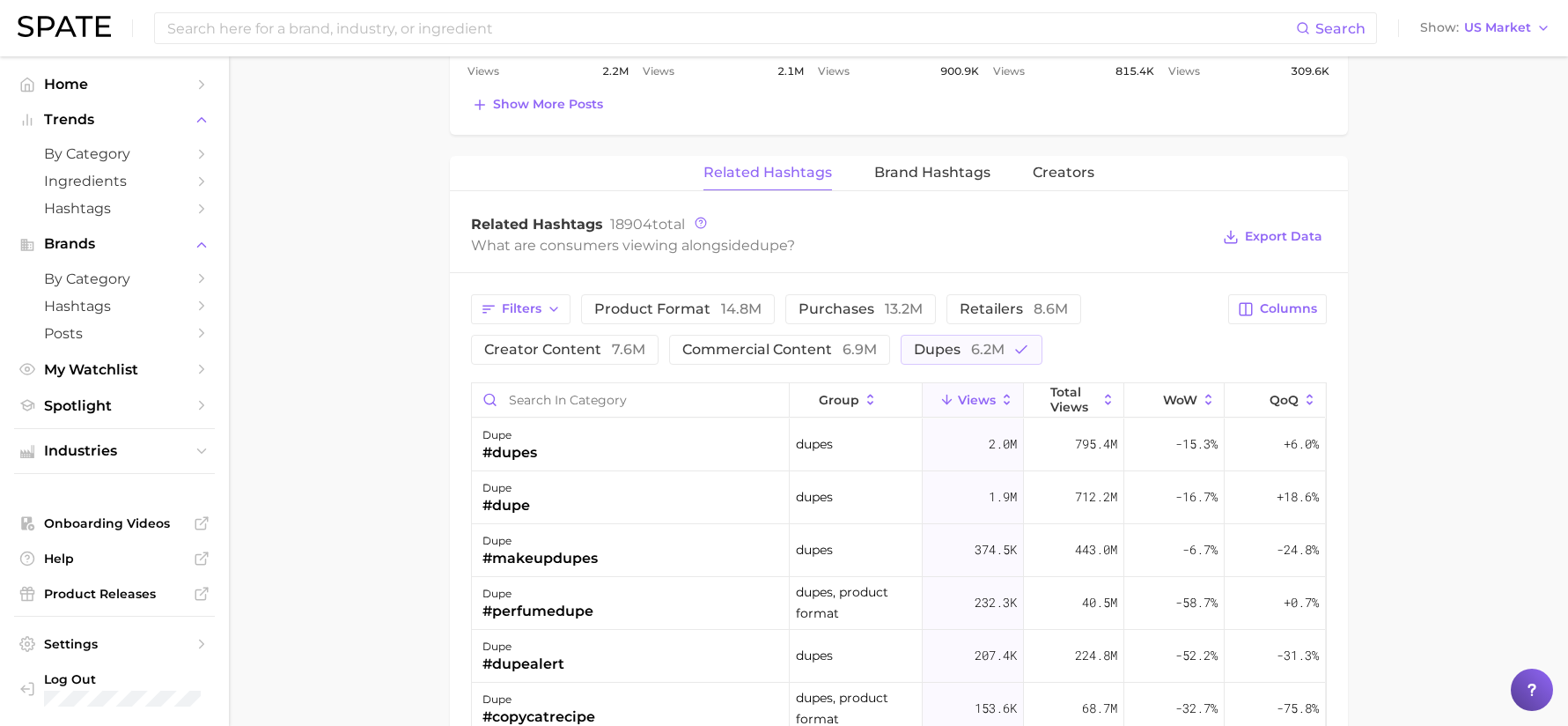
scroll to position [1232, 0]
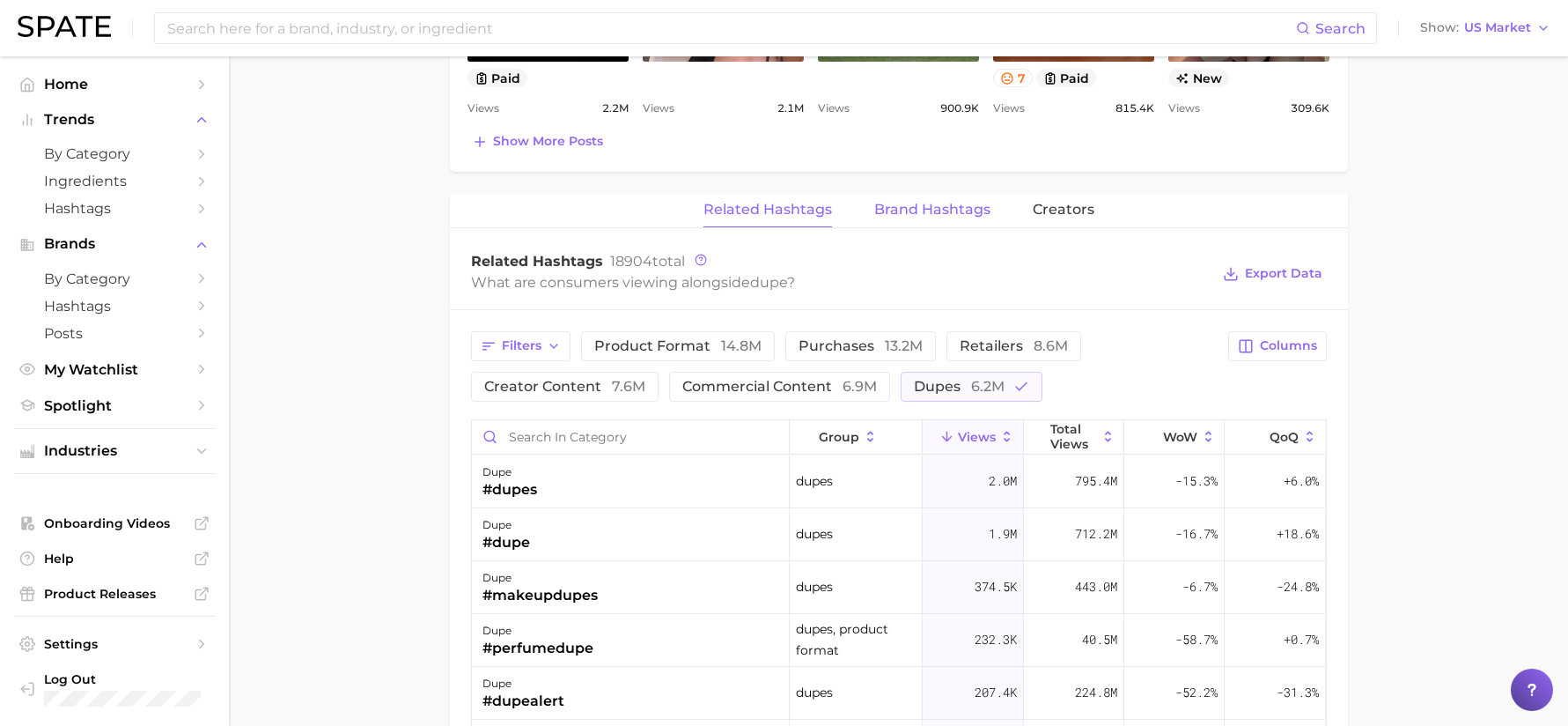
click at [945, 211] on span "Brand Hashtags" at bounding box center [931, 210] width 116 height 16
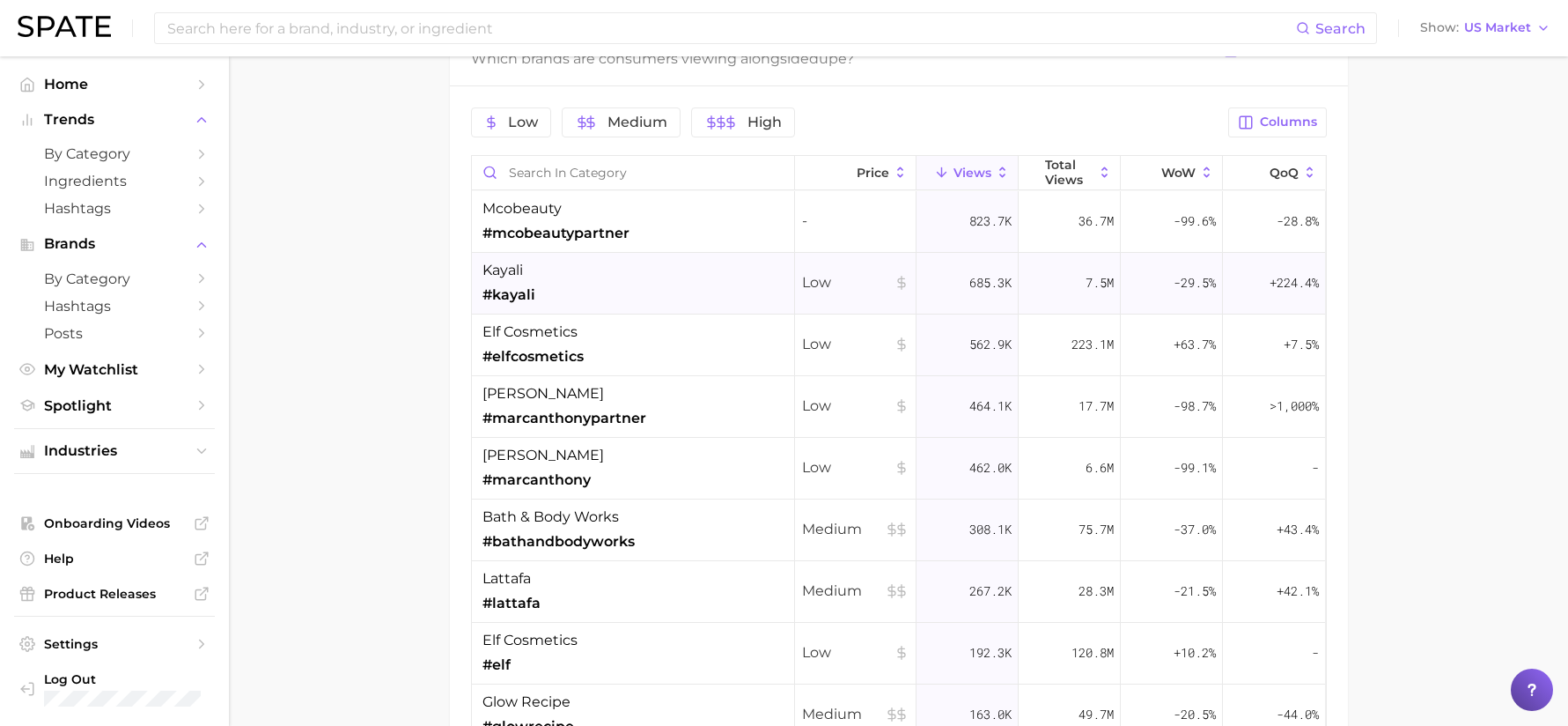
scroll to position [1368, 0]
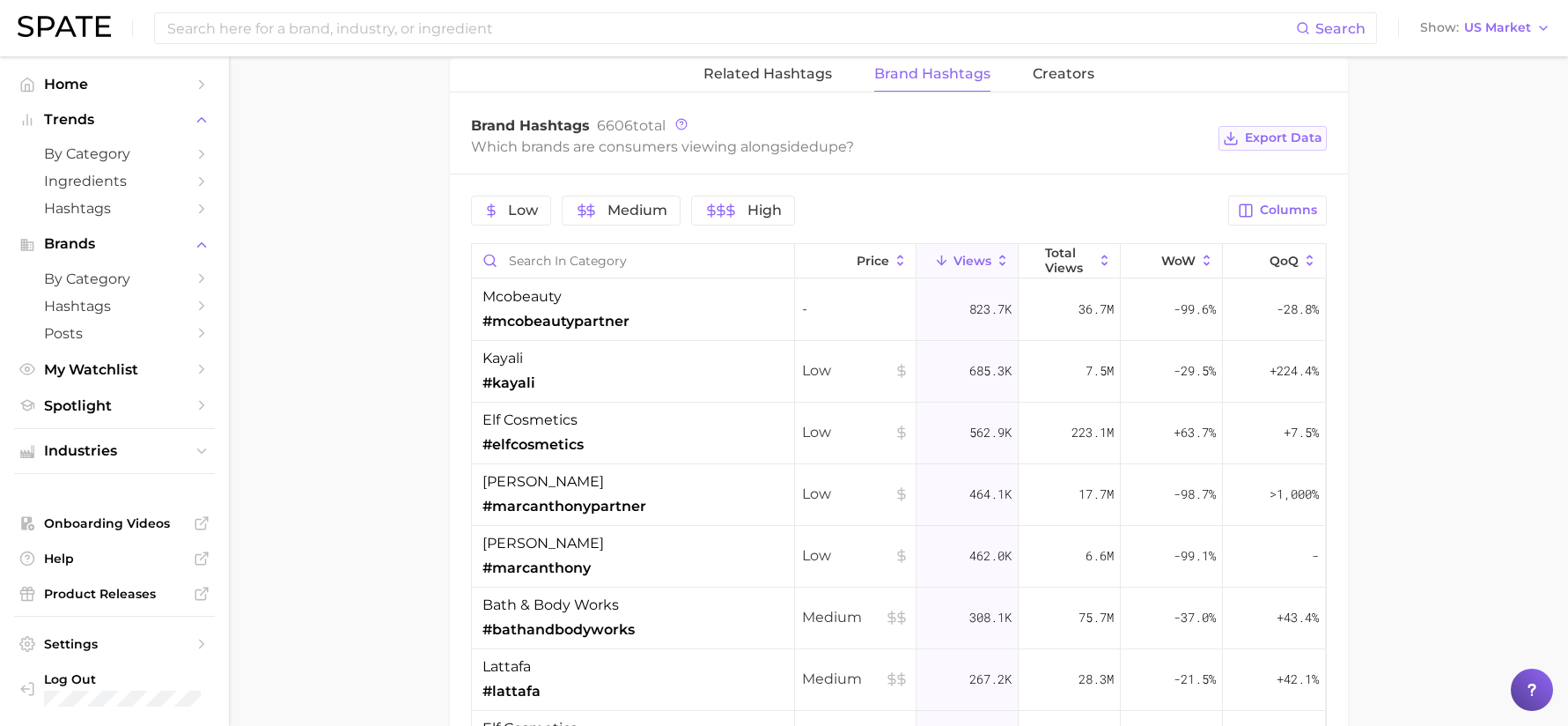
click at [1274, 140] on span "Export Data" at bounding box center [1284, 138] width 77 height 15
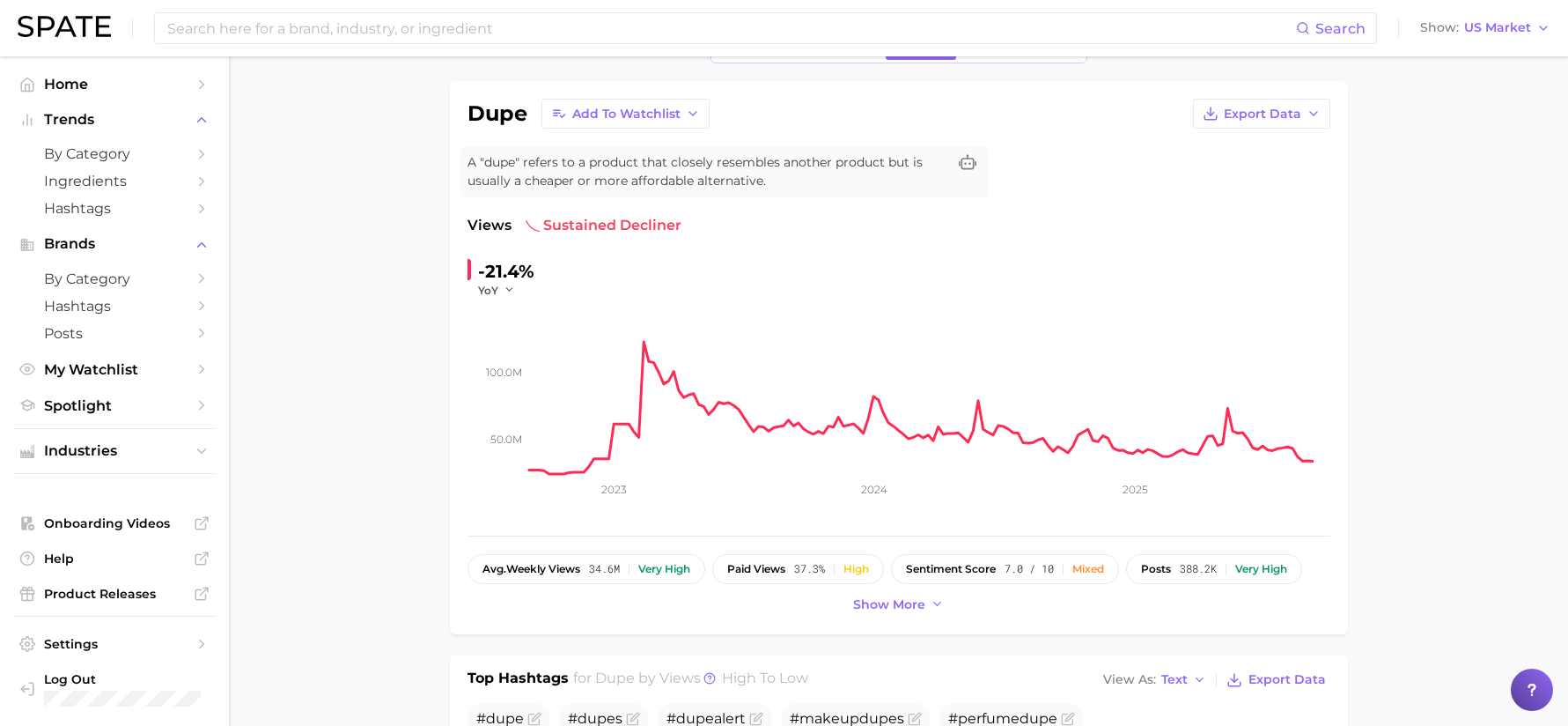
scroll to position [0, 0]
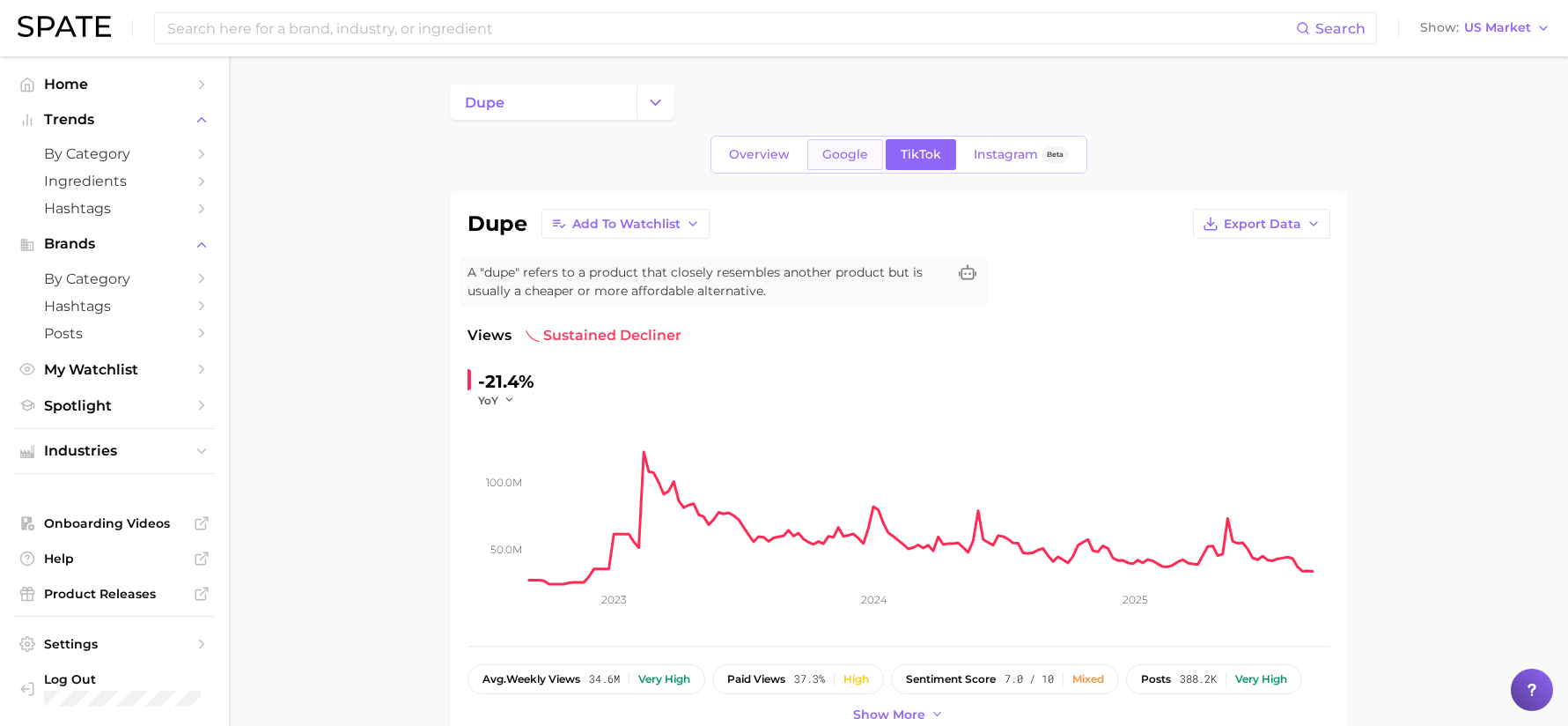
click at [856, 154] on span "Google" at bounding box center [845, 155] width 46 height 15
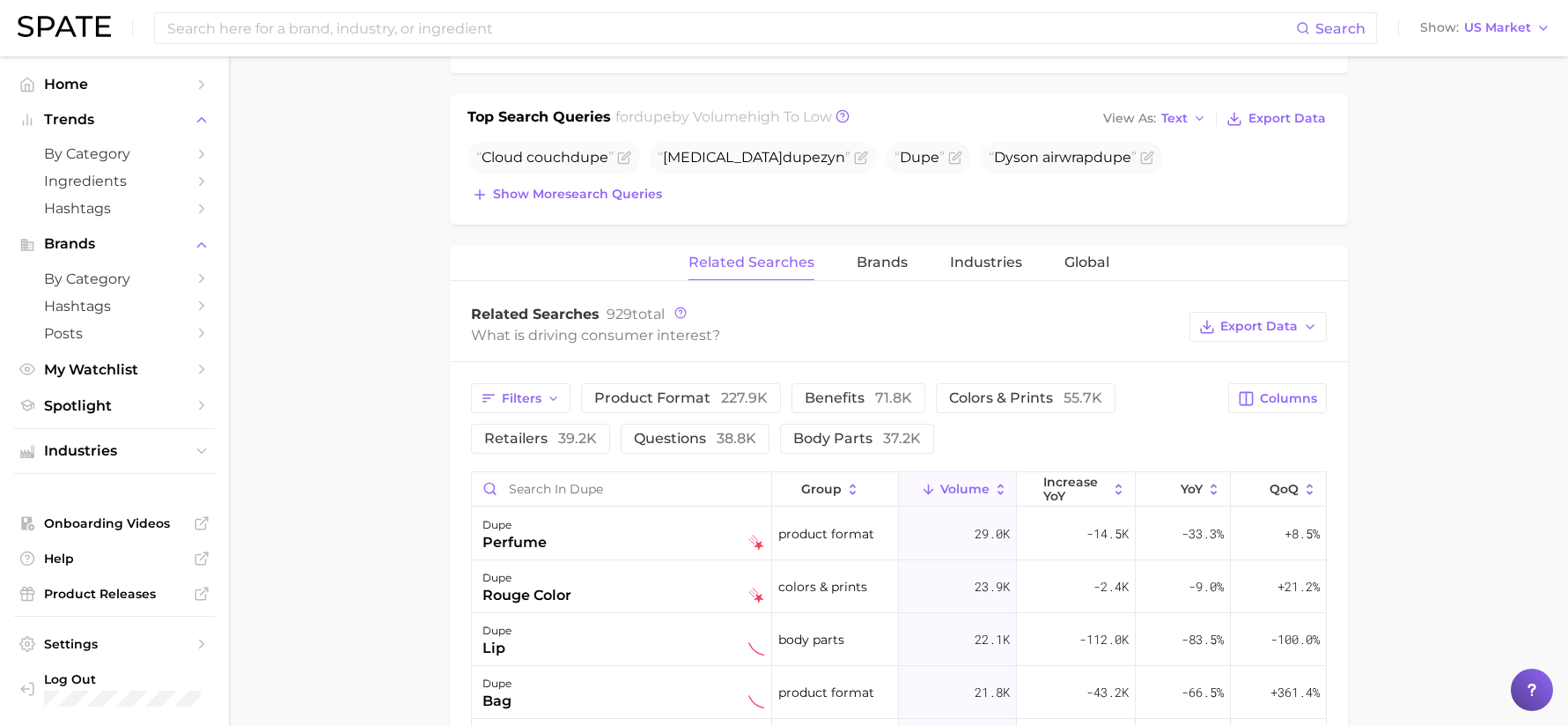
scroll to position [617, 0]
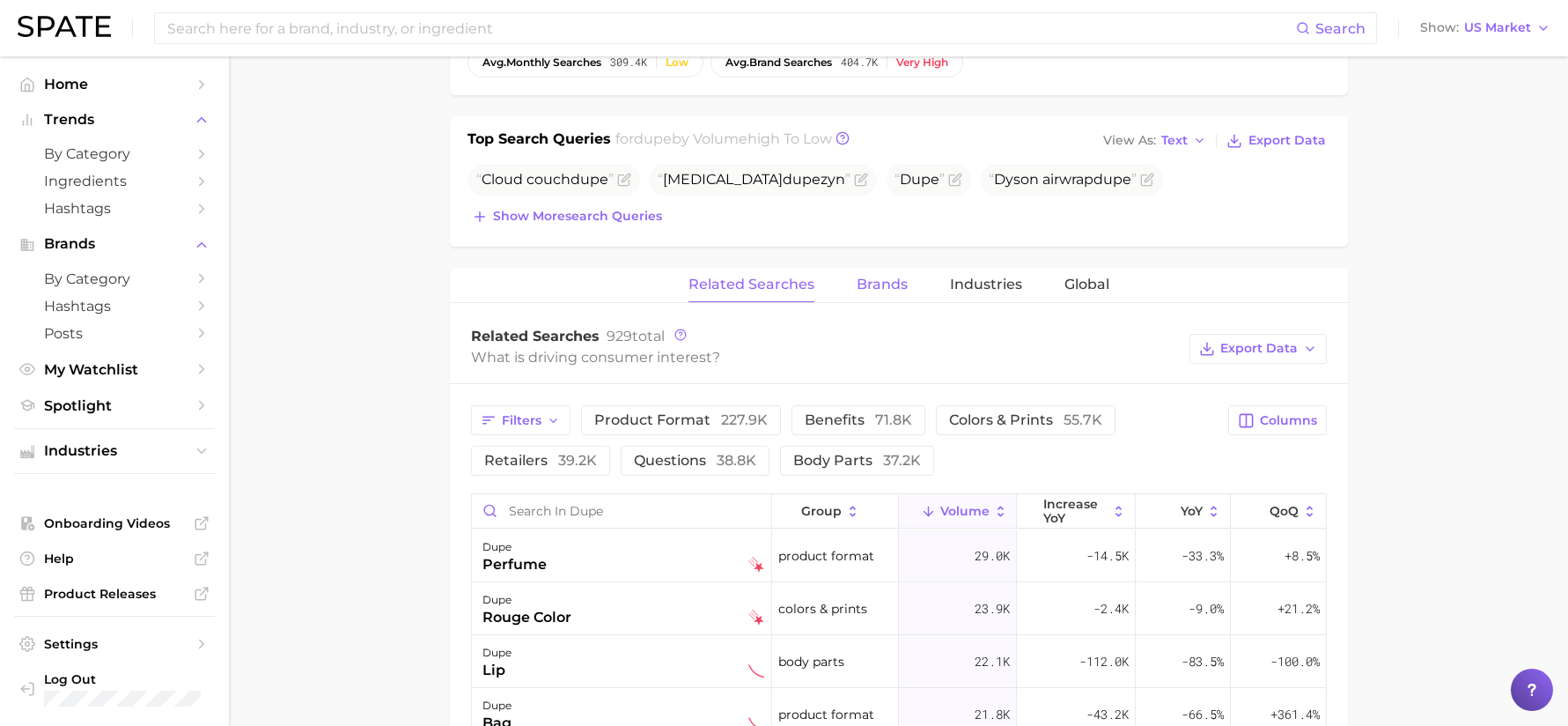
click at [879, 277] on span "Brands" at bounding box center [882, 284] width 51 height 16
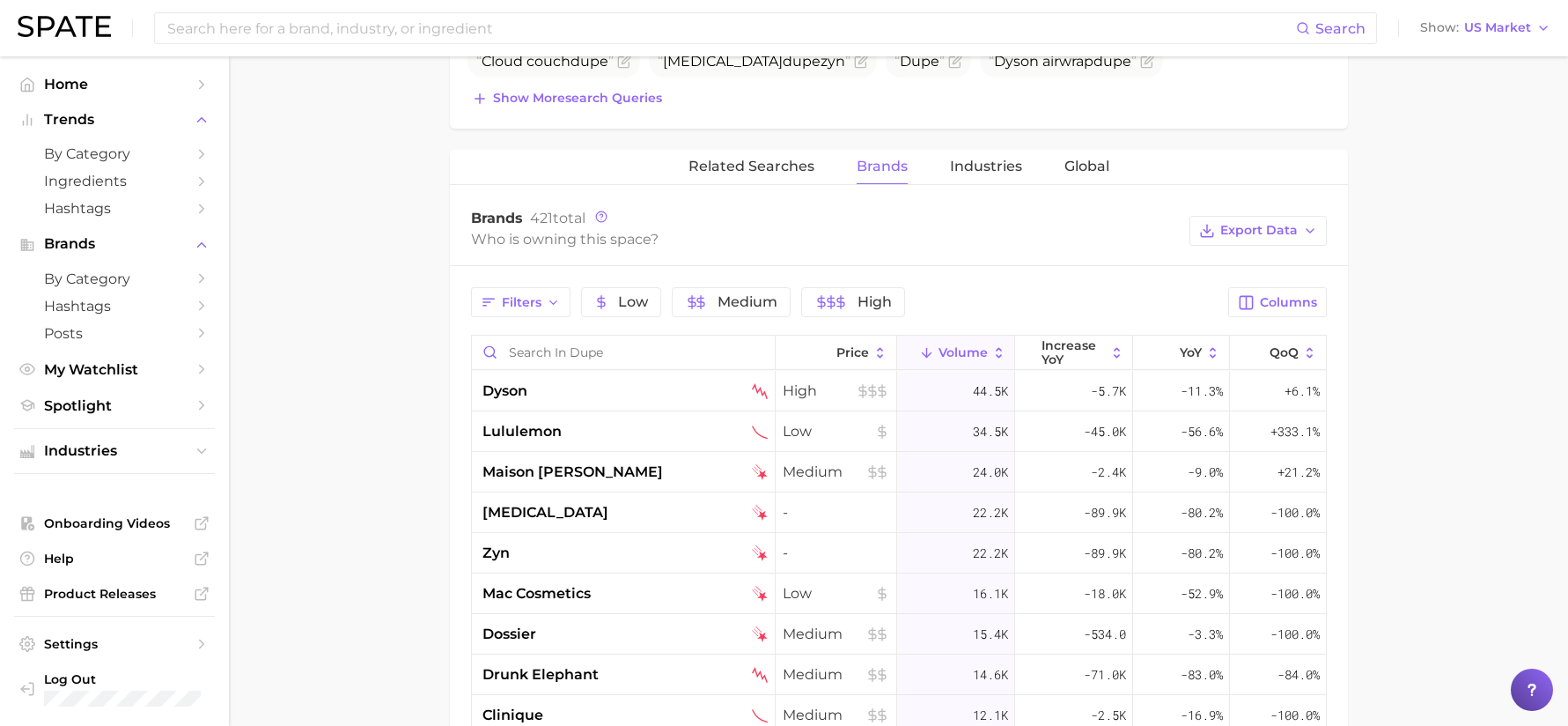
scroll to position [705, 0]
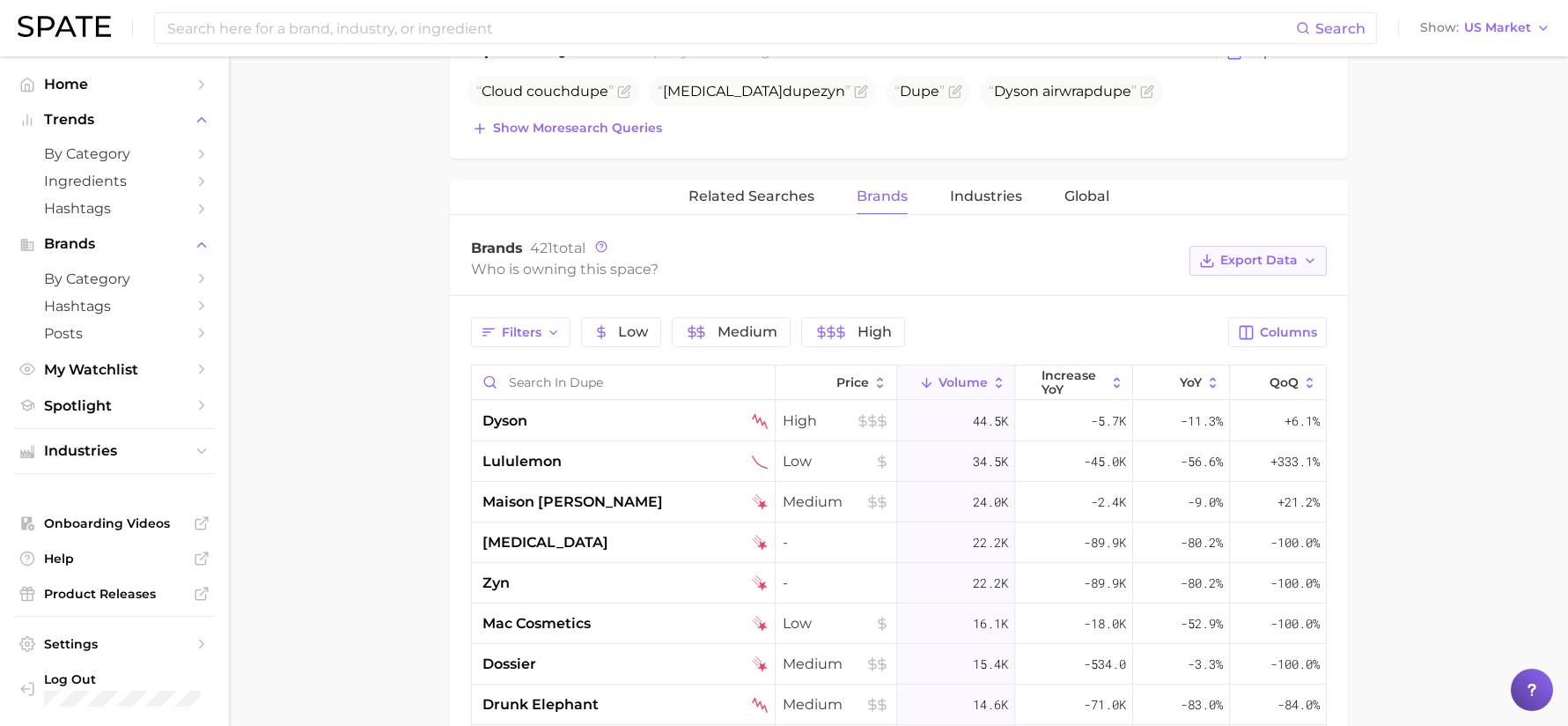
click at [1254, 262] on span "Export Data" at bounding box center [1259, 259] width 77 height 15
click at [1200, 292] on span "Table Data CSV" at bounding box center [1212, 292] width 97 height 15
drag, startPoint x: 231, startPoint y: 83, endPoint x: 124, endPoint y: 3, distance: 133.6
click at [231, 83] on main "dupe Overview Google TikTok Instagram Beta dupe Add to Watchlist Export Data A …" at bounding box center [898, 275] width 1339 height 1848
